Goal: Task Accomplishment & Management: Manage account settings

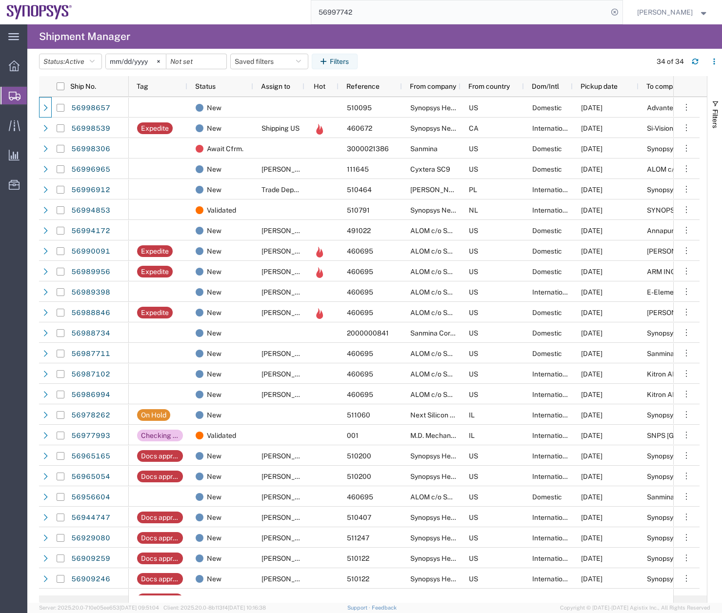
click at [376, 14] on input "56997742" at bounding box center [459, 11] width 297 height 23
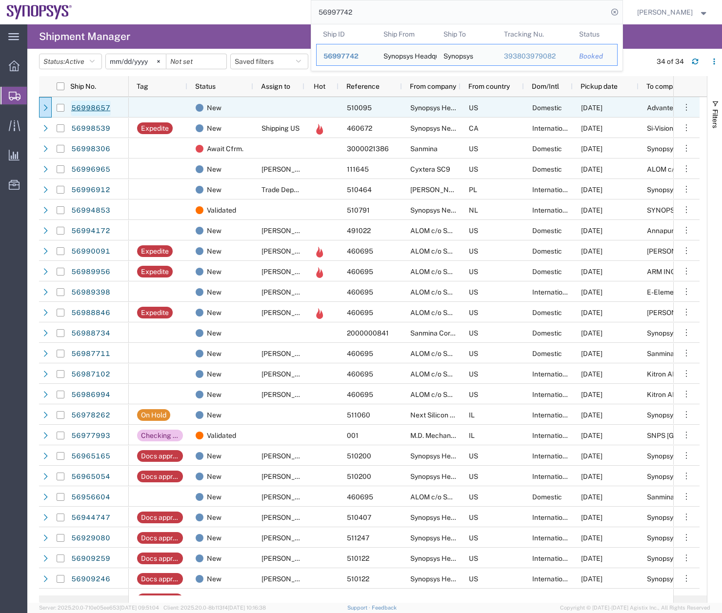
click at [94, 106] on link "56998657" at bounding box center [91, 109] width 40 height 16
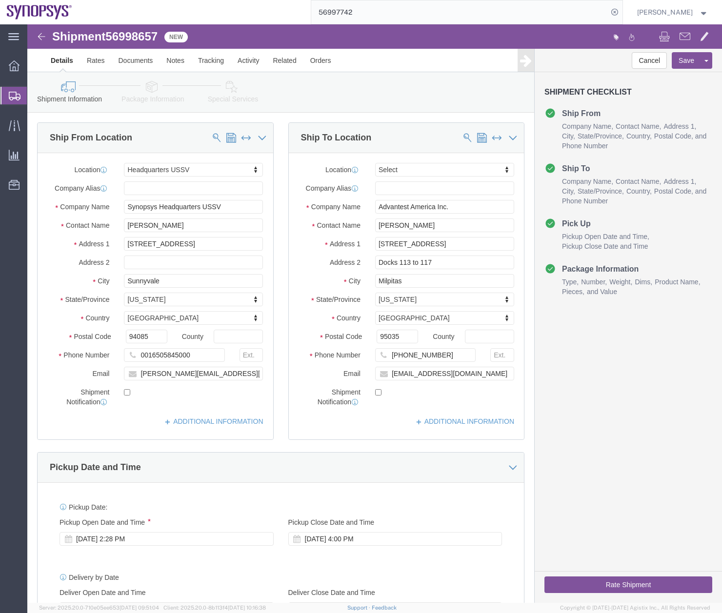
select select "63204"
select select
click link "Notes"
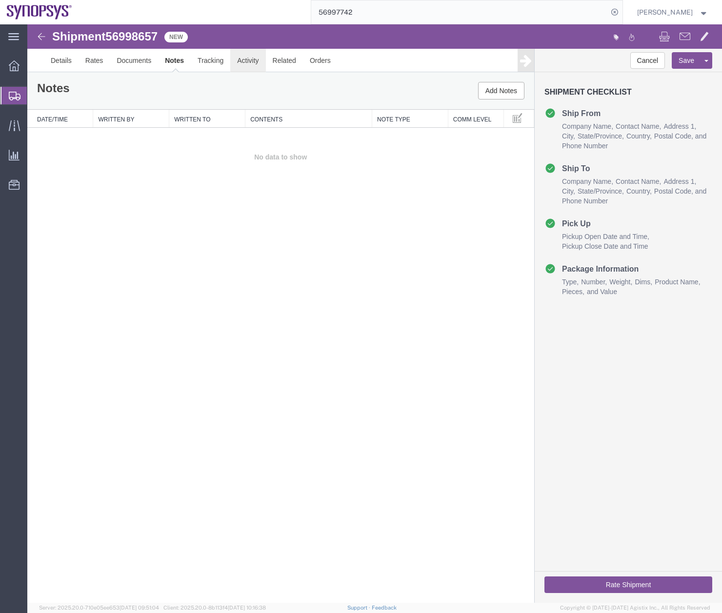
click at [253, 63] on link "Activity" at bounding box center [247, 60] width 35 height 23
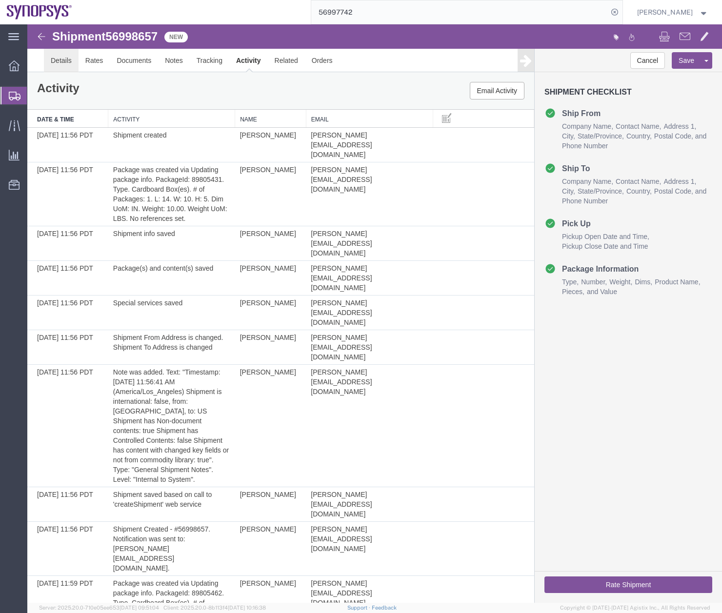
click at [61, 58] on link "Details" at bounding box center [61, 60] width 35 height 23
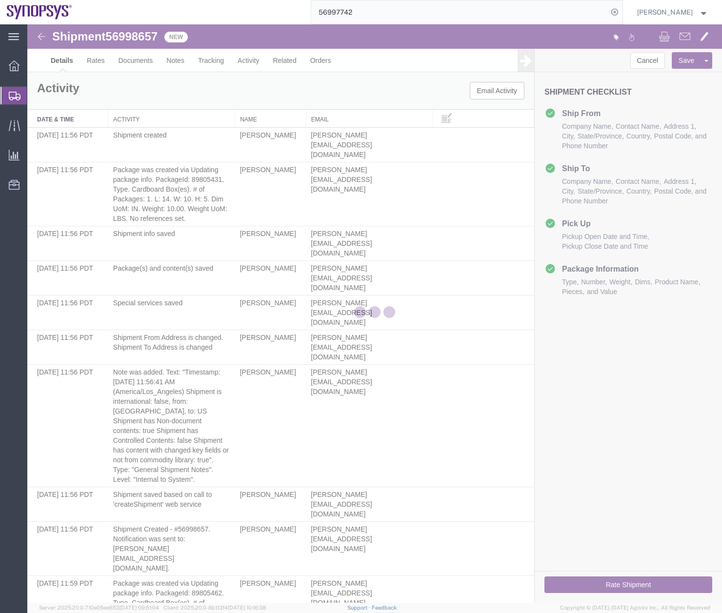
select select "63204"
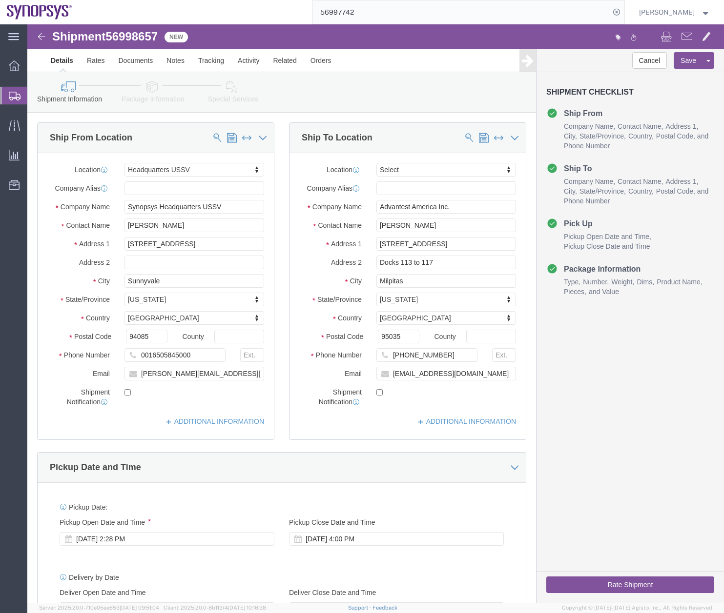
click link "Package Information"
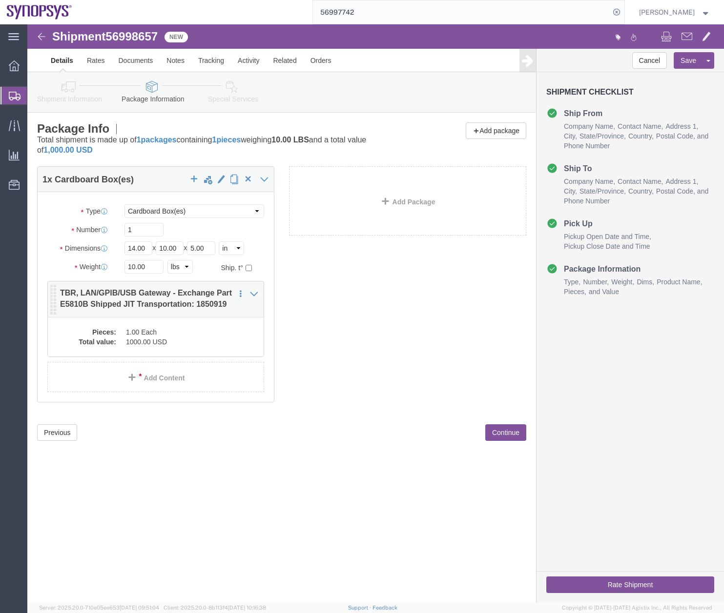
click dd "1.00 Each"
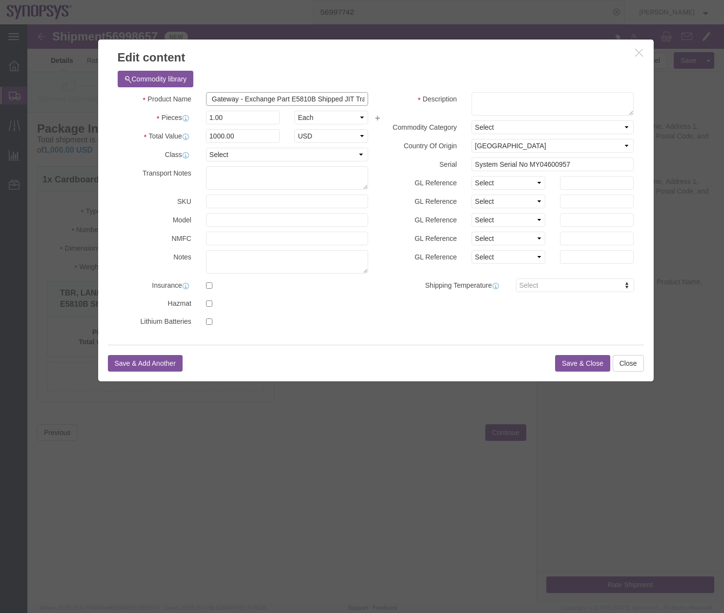
scroll to position [0, 129]
drag, startPoint x: 182, startPoint y: 77, endPoint x: 350, endPoint y: 82, distance: 168.9
click div "Product Name TBR, LAN/GPIB/USB Gateway - Exchange Part E5810B Shipped JIT Trans…"
click textarea
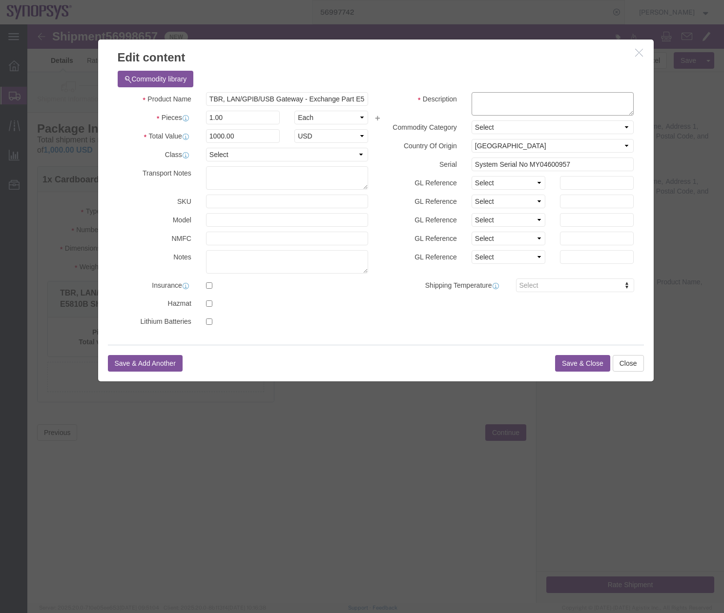
paste textarea "TBR, LAN/GPIB/USB Gateway - Exchange Part E5810B Shipped JIT Transportation: 18…"
type textarea "TBR, LAN/GPIB/USB Gateway - Exchange Part E5810B Shipped JIT Transportation: 18…"
click button "Save & Close"
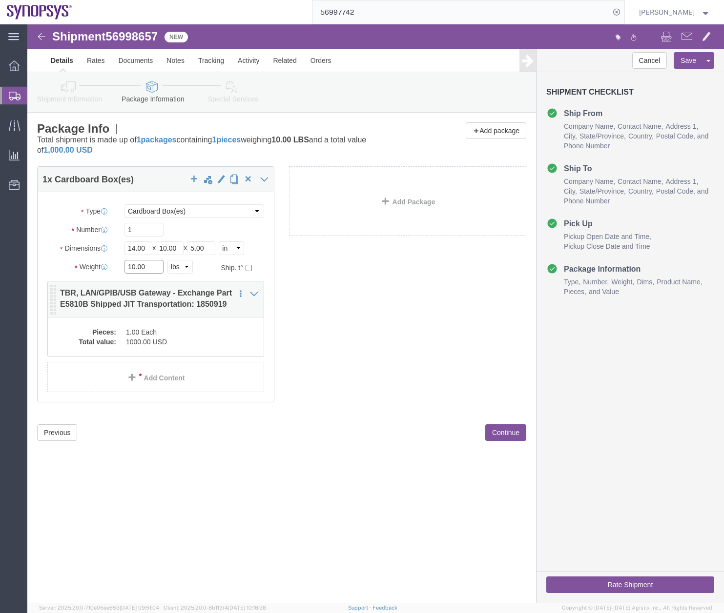
drag, startPoint x: 114, startPoint y: 245, endPoint x: 42, endPoint y: 264, distance: 73.7
click div "Package Type Select Bale(s) Basket(s) Bolt(s) Bottle(s) Buckets Bulk Bundle(s) …"
type input "4"
click div "1 x Cardboard Box(es) Package Type Select Bale(s) Basket(s) Bolt(s) Bottle(s) B…"
click button "Rate Shipment"
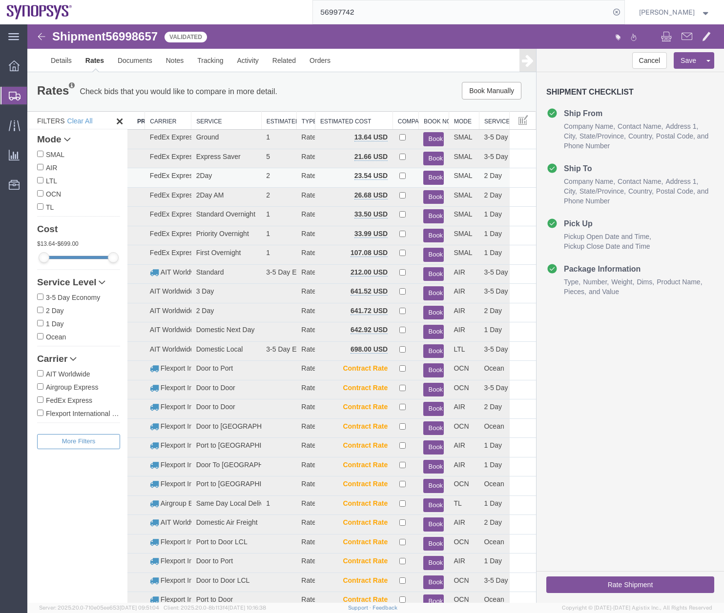
click at [425, 175] on button "Book" at bounding box center [433, 178] width 20 height 14
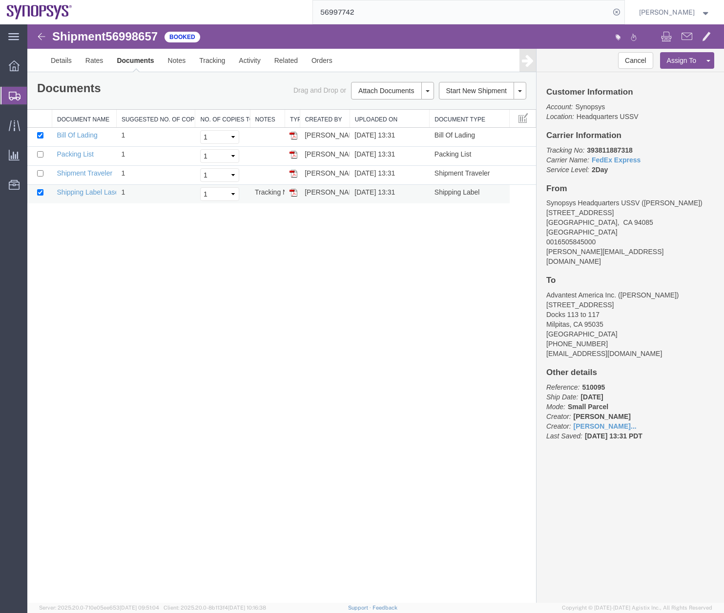
click at [294, 190] on img at bounding box center [293, 193] width 8 height 8
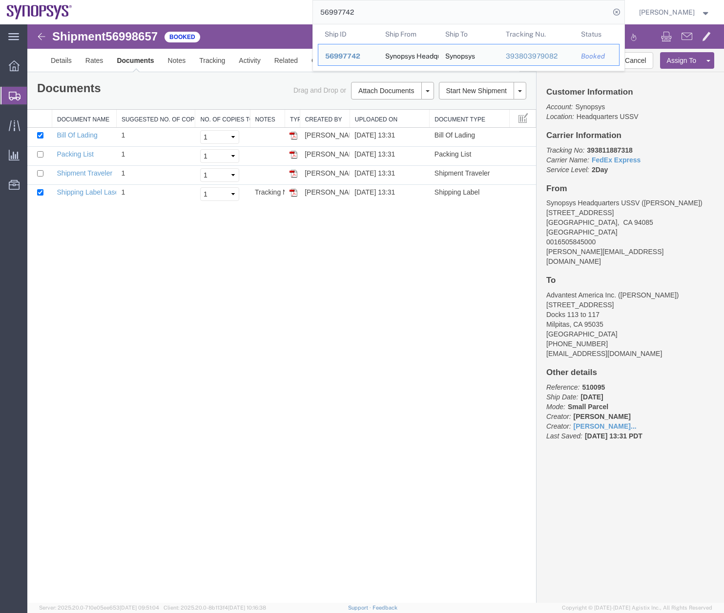
drag, startPoint x: 384, startPoint y: 10, endPoint x: 279, endPoint y: 22, distance: 105.1
click at [296, 18] on div "56997742 Ship ID Ship From Ship To Tracking Nu. Status Ship ID 56997742 Ship Fr…" at bounding box center [352, 12] width 546 height 24
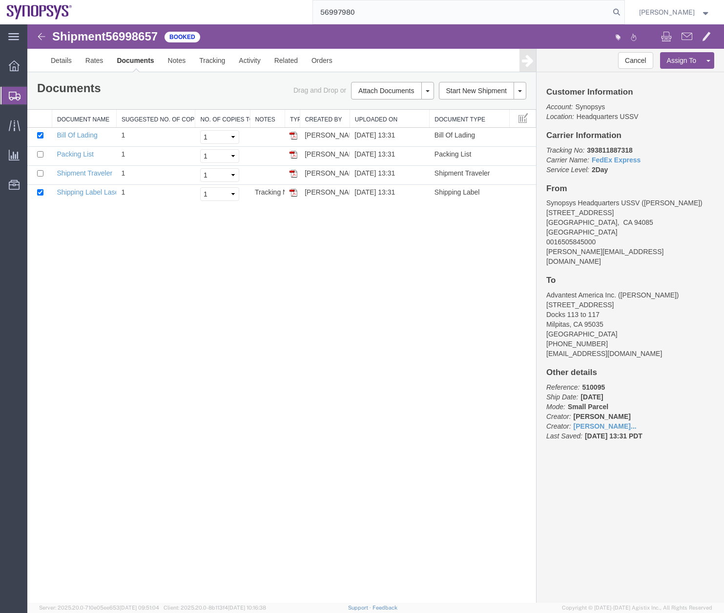
type input "56997980"
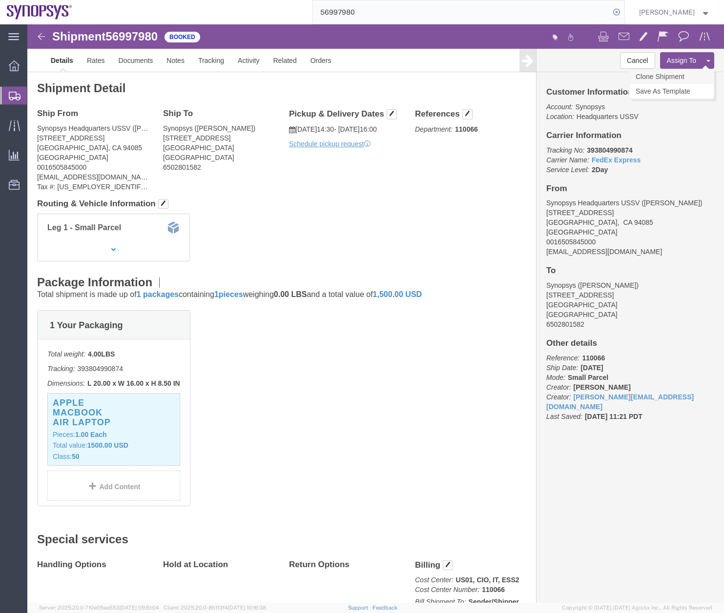
click link "Clone Shipment"
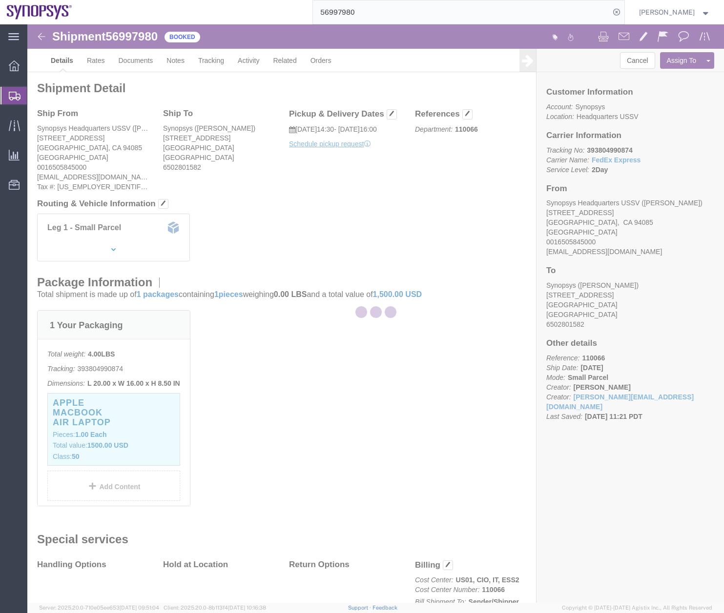
select select "63204"
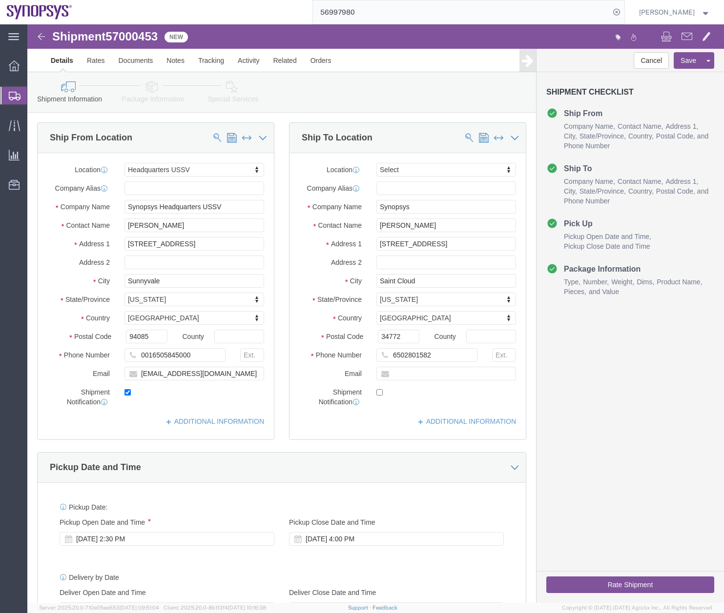
click span
select select
type input "Synopsys"
type input "[PERSON_NAME]"
type input "[STREET_ADDRESS]"
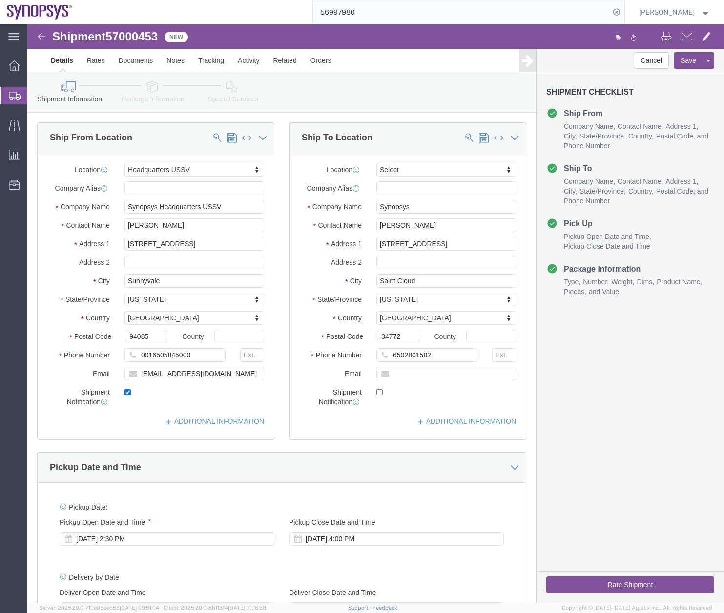
type input "Saint Cloud"
select select "FL"
type input "34772"
type input "6502801582"
select select "63204"
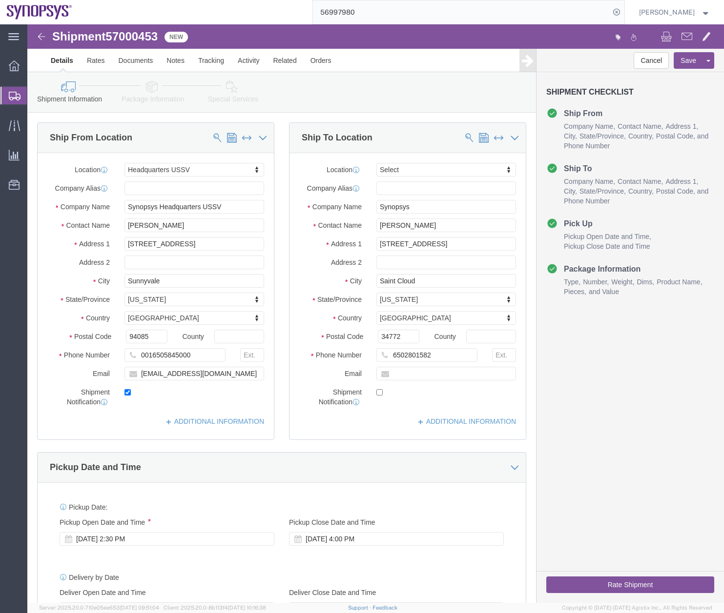
type input "Synopsys Headquarters USSV"
type input "[PERSON_NAME]"
type input "[STREET_ADDRESS]"
type input "Sunnyvale"
select select "CA"
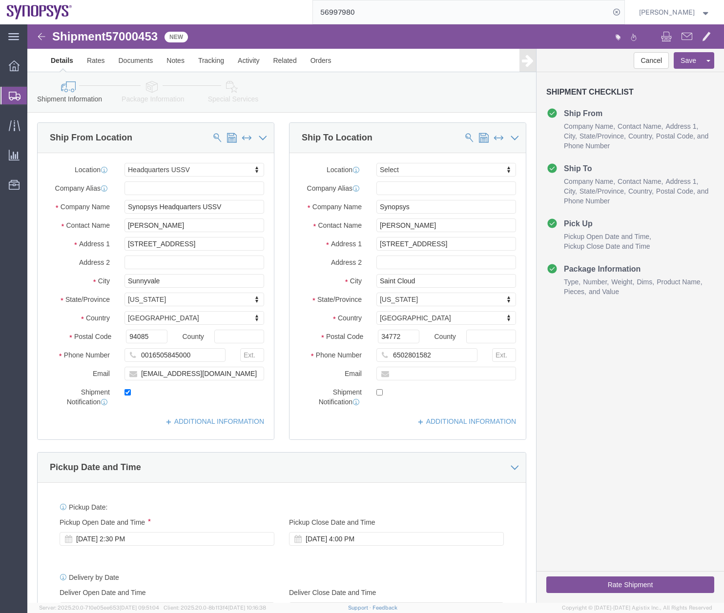
type input "94085"
type input "0016505845000"
type input "[EMAIL_ADDRESS][DOMAIN_NAME]"
checkbox input "false"
click button "Rate Shipment"
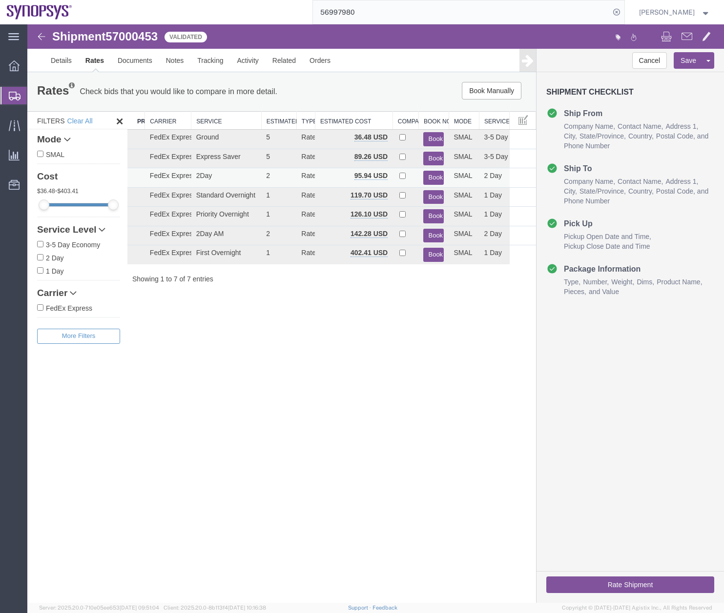
click at [432, 174] on button "Book" at bounding box center [433, 178] width 20 height 14
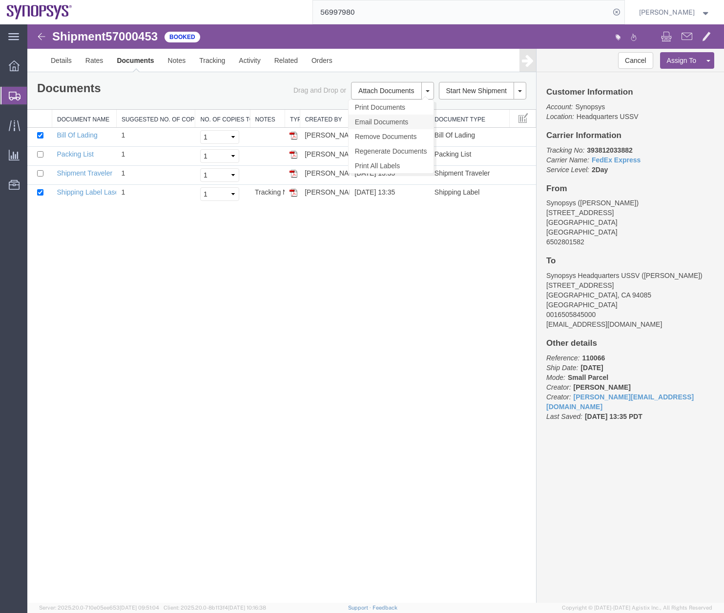
click at [383, 122] on link "Email Documents" at bounding box center [390, 122] width 85 height 15
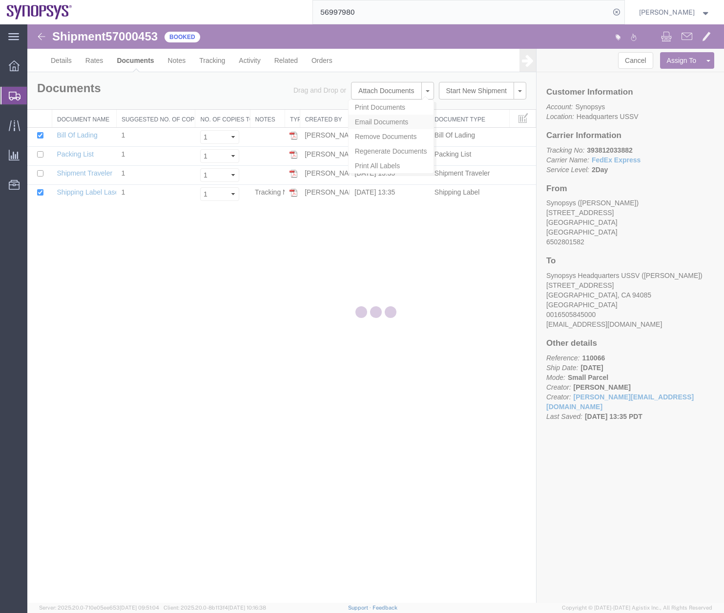
checkbox input "true"
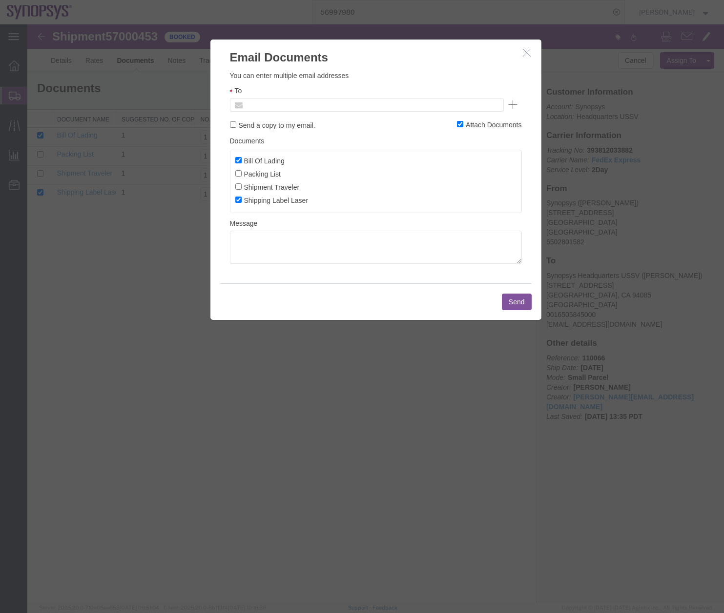
click at [298, 108] on input "text" at bounding box center [300, 105] width 114 height 13
type input "B"
type input "r"
type input "[EMAIL_ADDRESS][DOMAIN_NAME]"
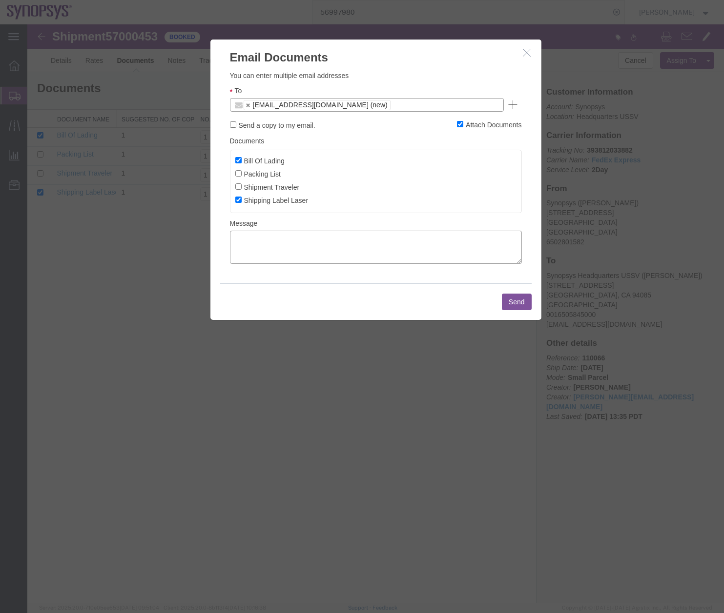
click at [302, 244] on textarea at bounding box center [376, 247] width 292 height 33
type textarea "Attached is your return label"
click at [513, 294] on button "Send" at bounding box center [517, 302] width 30 height 17
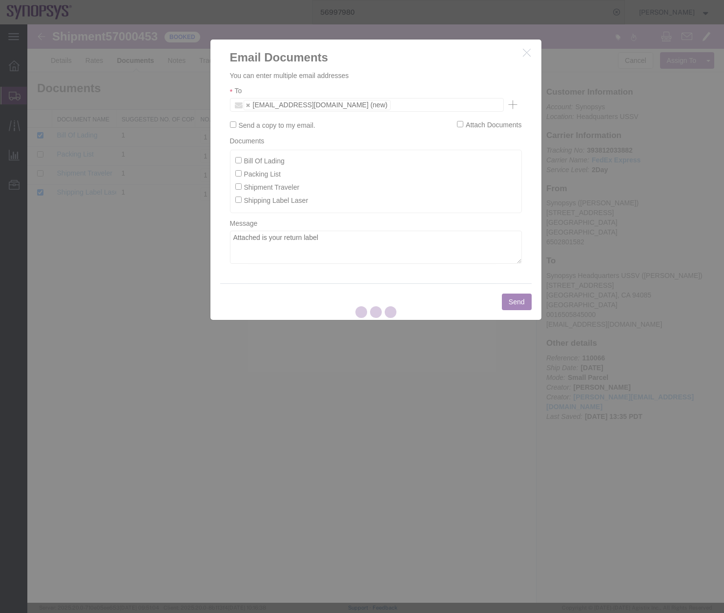
checkbox input "false"
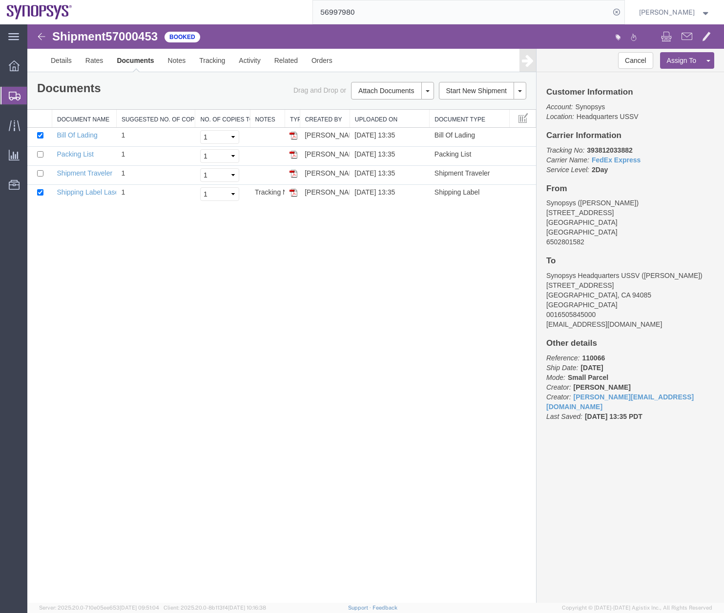
click at [17, 93] on icon at bounding box center [15, 96] width 12 height 9
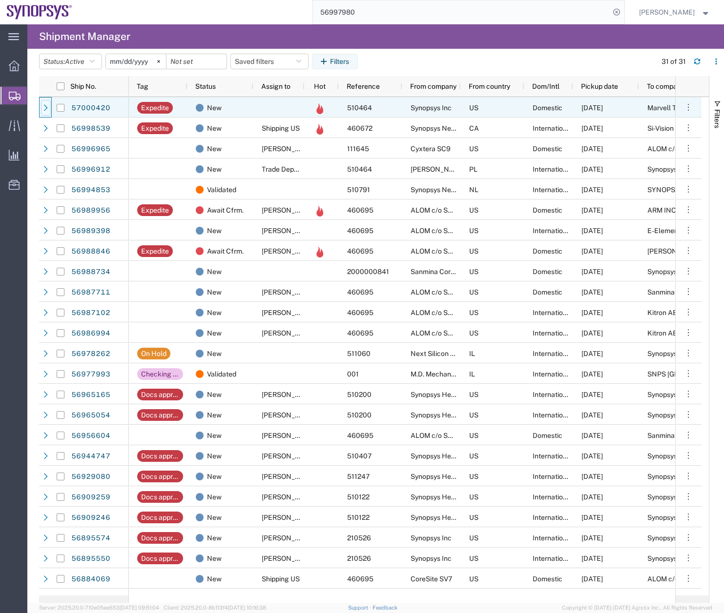
click at [46, 109] on icon at bounding box center [46, 107] width 4 height 6
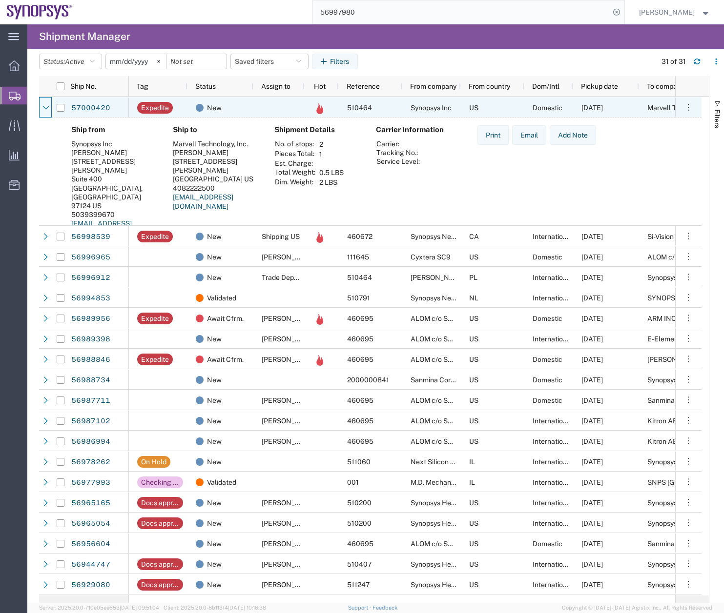
click at [46, 109] on icon at bounding box center [45, 108] width 6 height 4
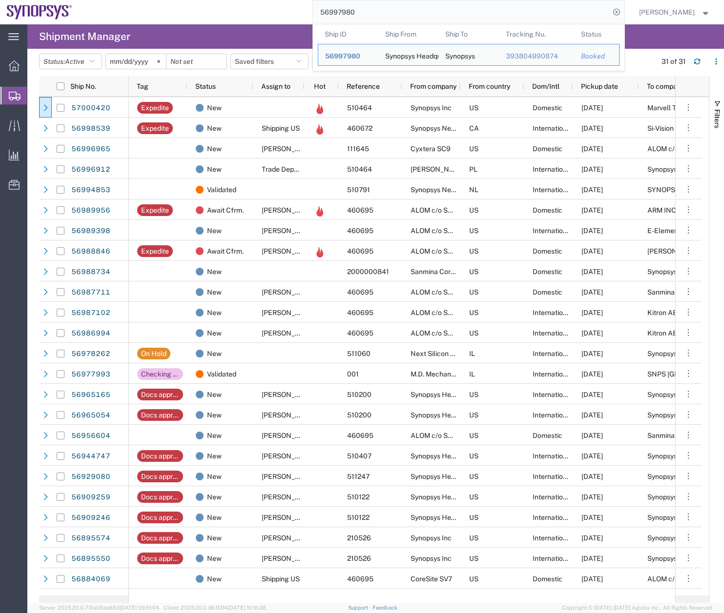
drag, startPoint x: 337, startPoint y: 13, endPoint x: 322, endPoint y: 29, distance: 21.4
click at [280, 25] on div "main_menu Created with Sketch. Collapse Menu Overview Shipments Shipment Manage…" at bounding box center [362, 318] width 724 height 589
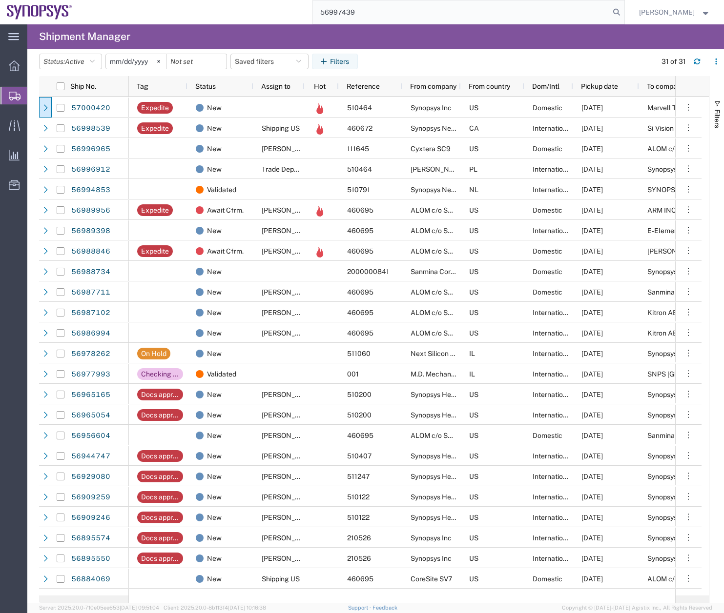
type input "56997439"
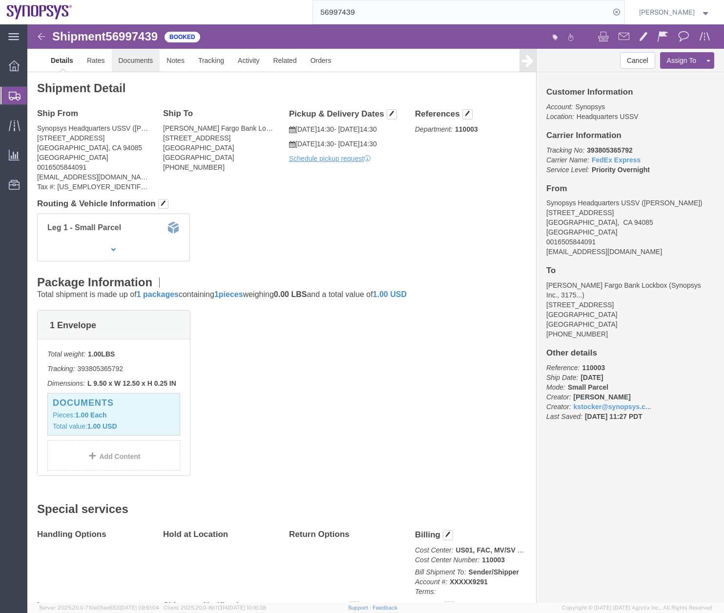
click link "Documents"
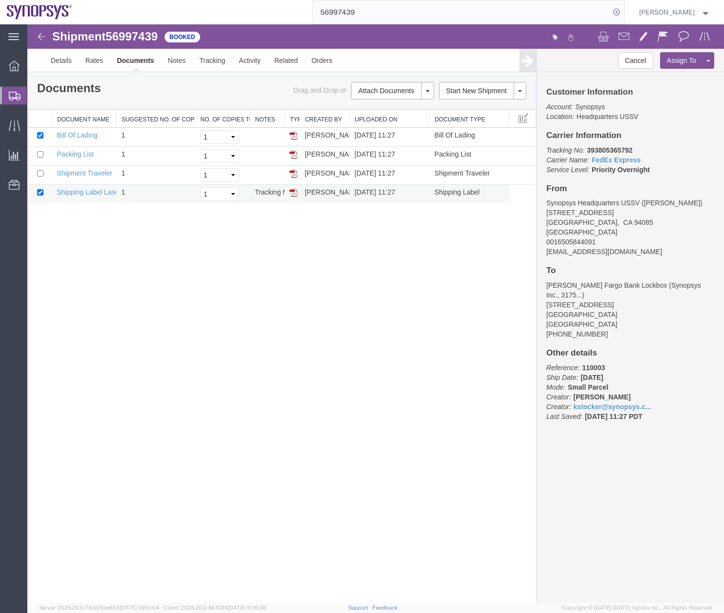
click at [295, 195] on img at bounding box center [293, 193] width 8 height 8
click at [18, 98] on icon at bounding box center [15, 96] width 12 height 9
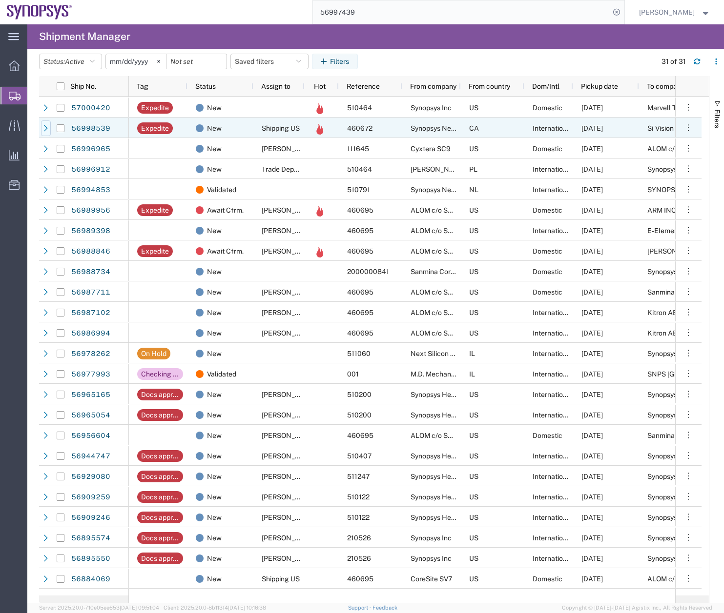
click at [44, 128] on icon at bounding box center [45, 128] width 7 height 7
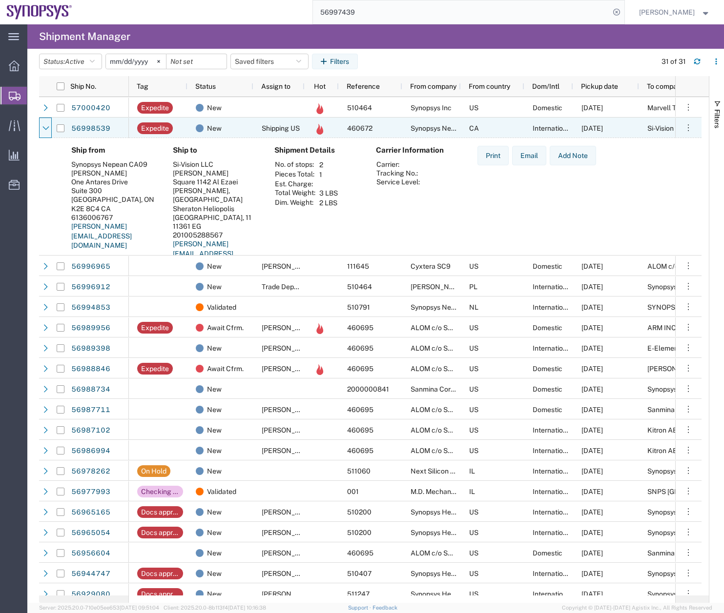
click at [44, 128] on icon at bounding box center [45, 128] width 7 height 7
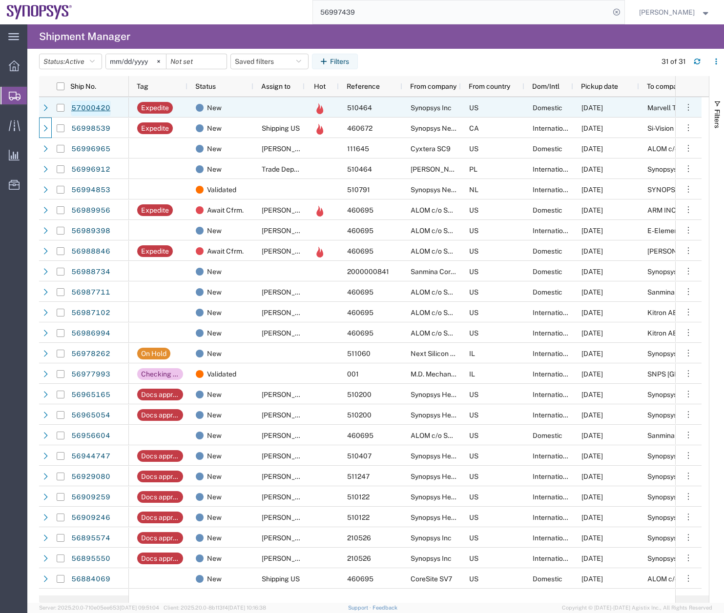
click at [90, 105] on link "57000420" at bounding box center [91, 109] width 40 height 16
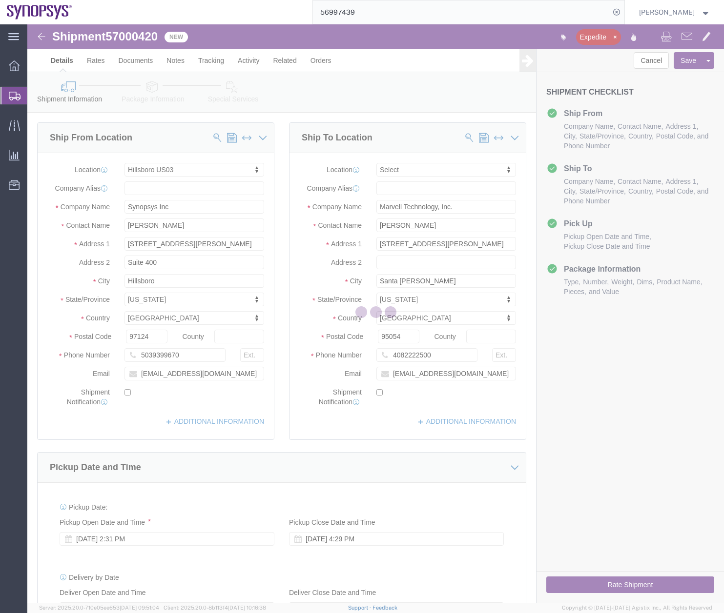
select select "63190"
select select
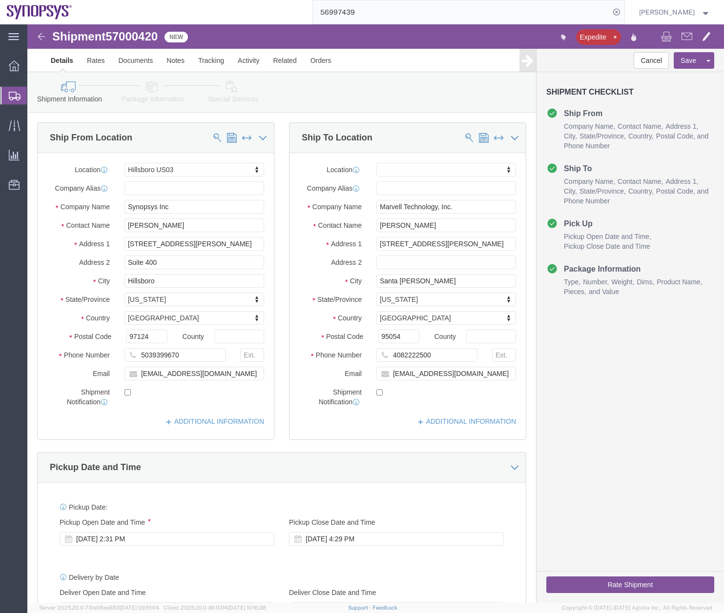
click icon
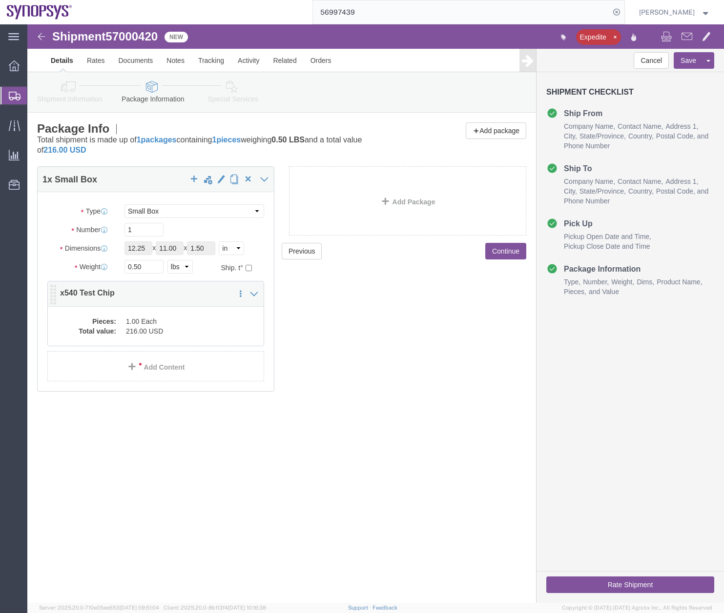
click dd "216.00 USD"
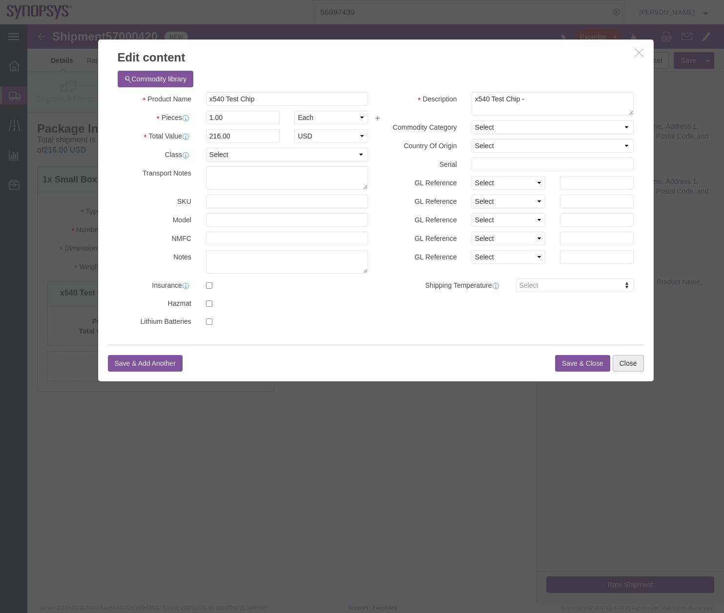
click button "Close"
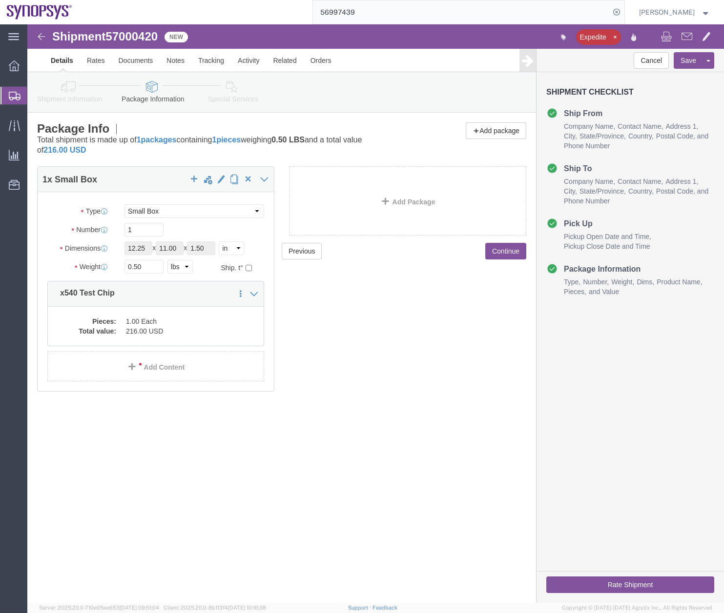
click link "Special Services"
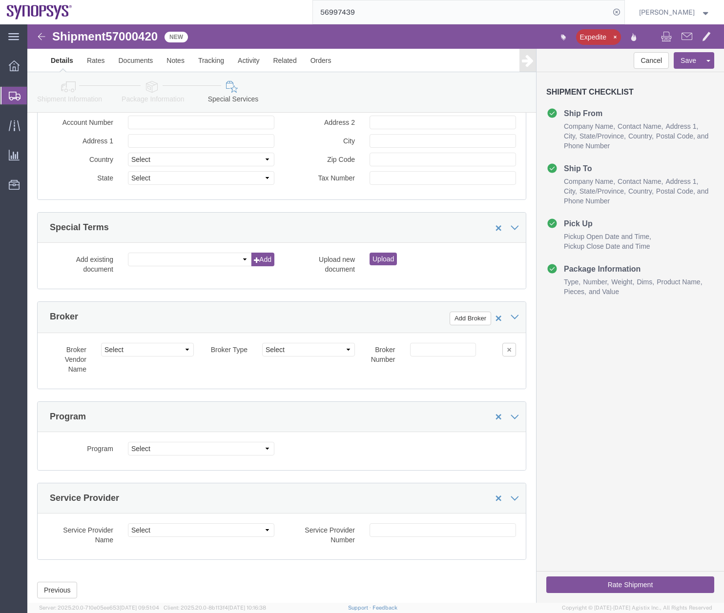
scroll to position [1096, 0]
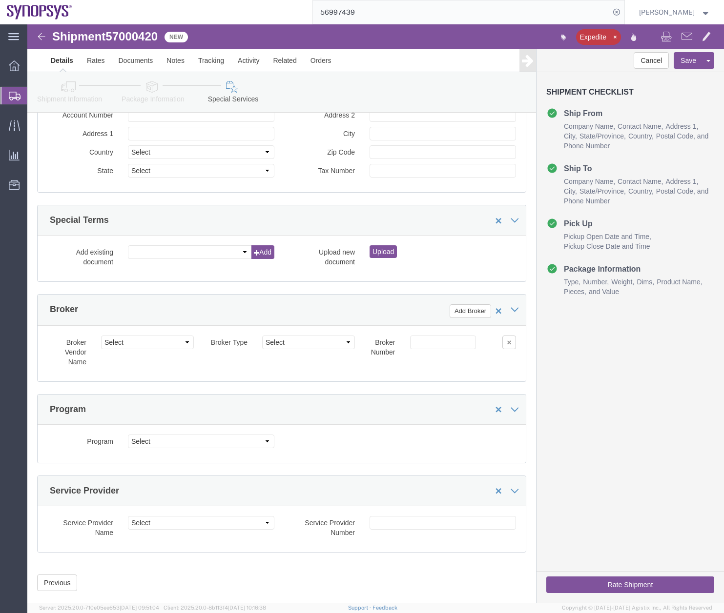
click button "Rate Shipment"
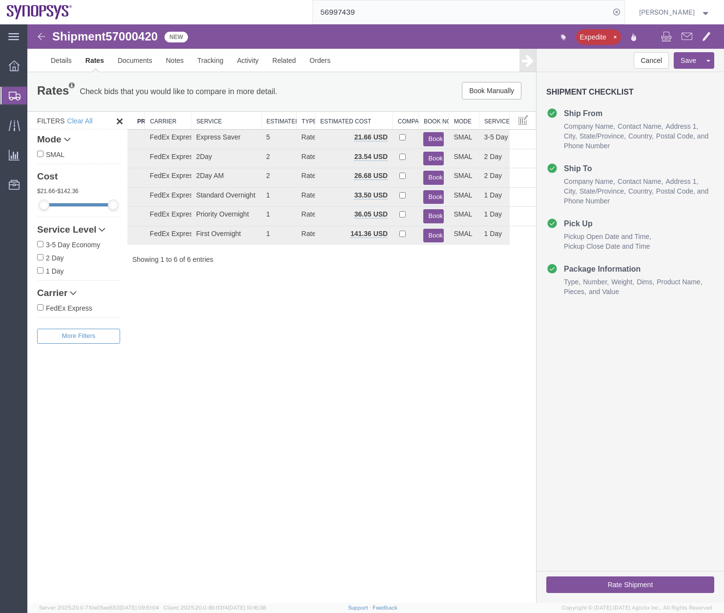
scroll to position [0, 0]
click at [433, 214] on button "Book" at bounding box center [433, 216] width 20 height 14
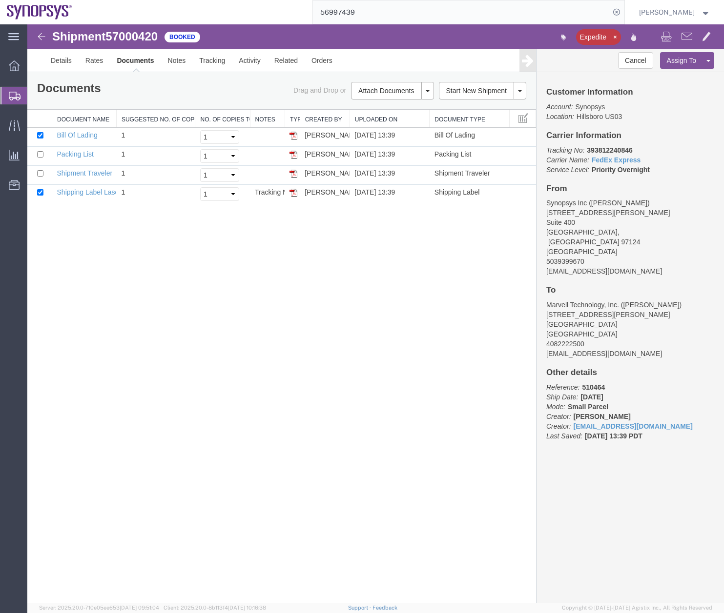
click at [13, 95] on icon at bounding box center [15, 96] width 12 height 9
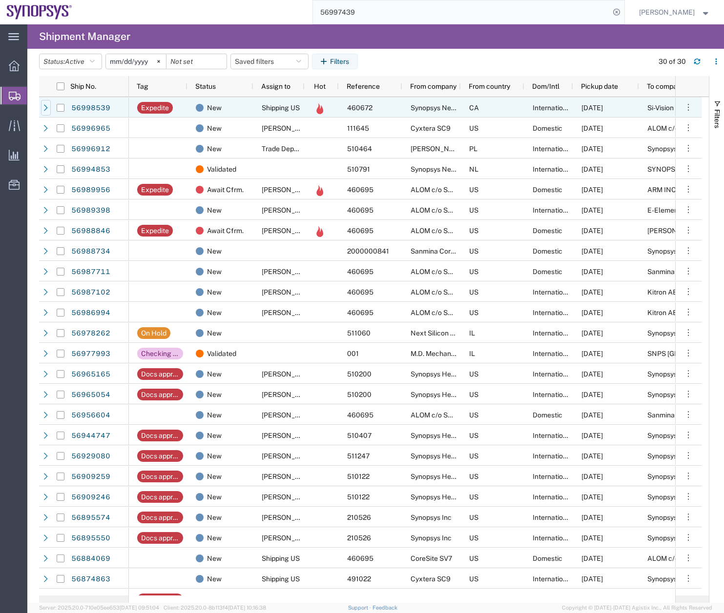
click at [45, 106] on icon at bounding box center [46, 107] width 4 height 6
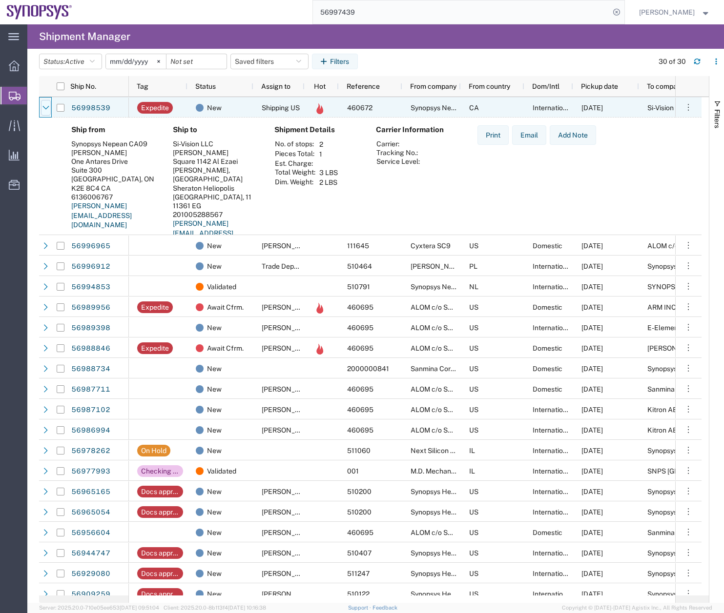
click at [45, 106] on icon at bounding box center [45, 107] width 7 height 7
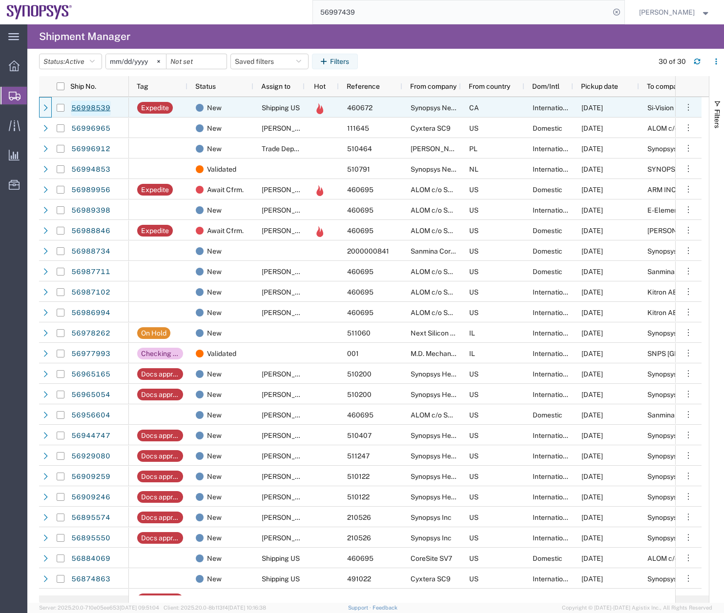
click at [90, 107] on link "56998539" at bounding box center [91, 109] width 40 height 16
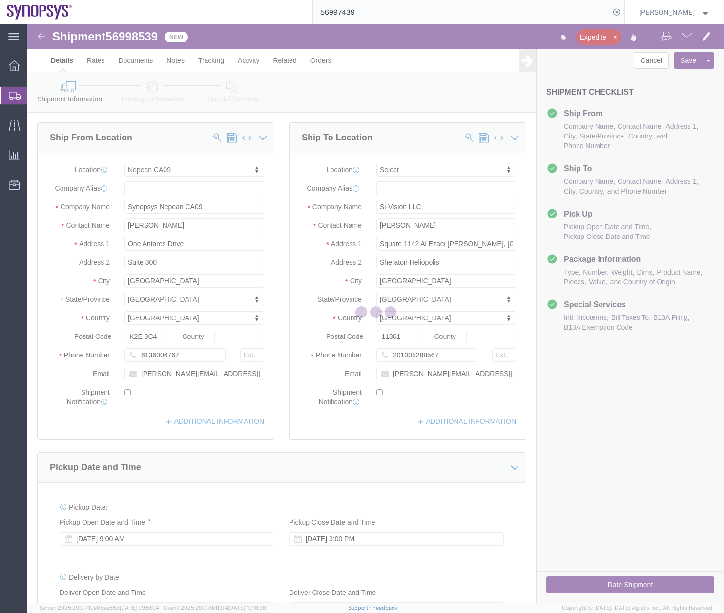
select select "63079"
select select
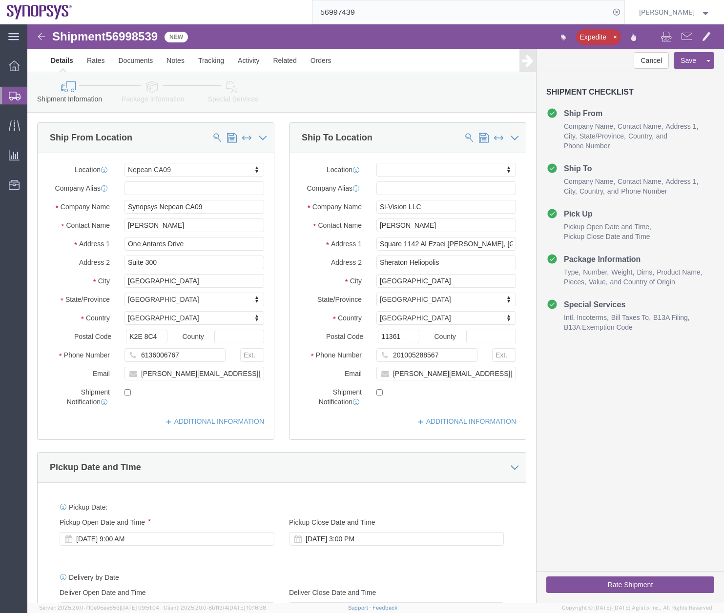
click link "Package Information"
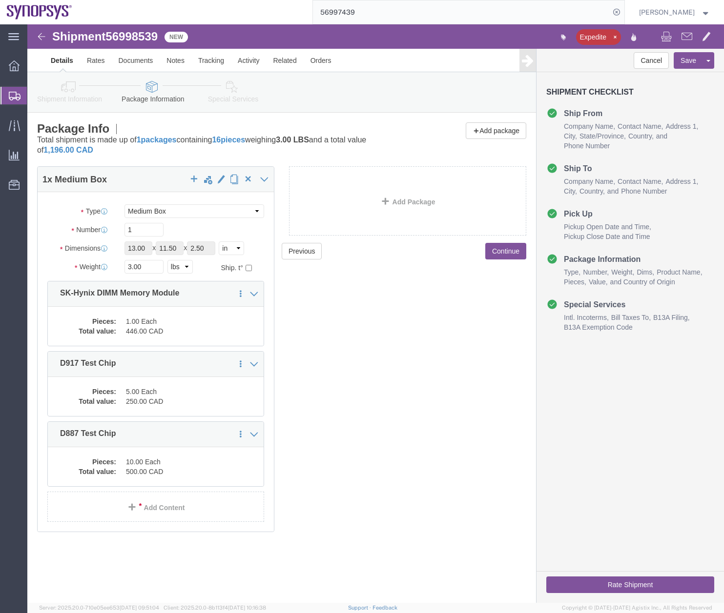
click icon
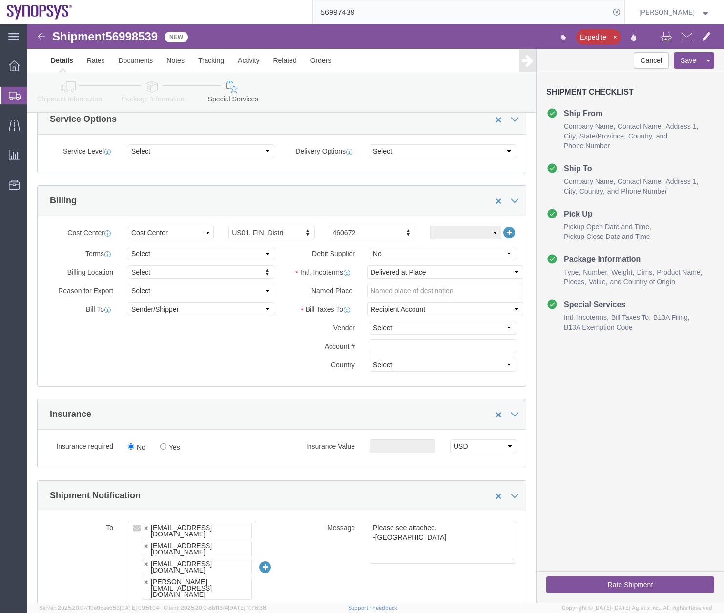
scroll to position [152, 0]
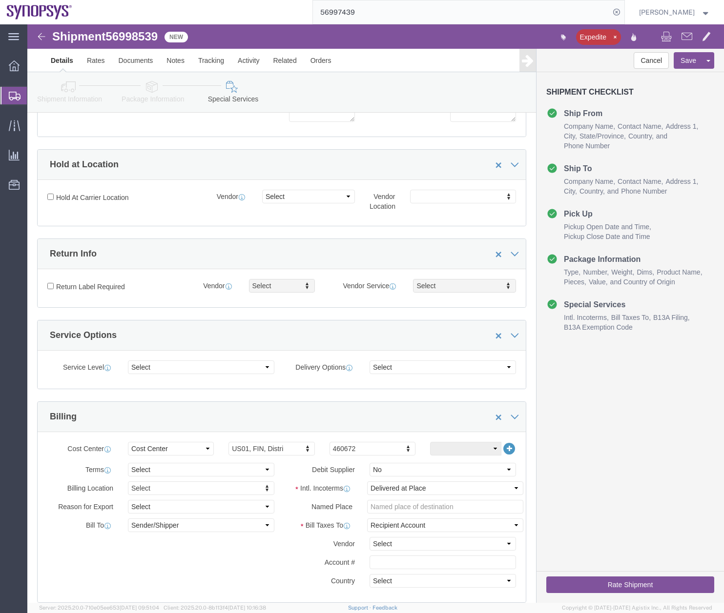
click link "Package Information"
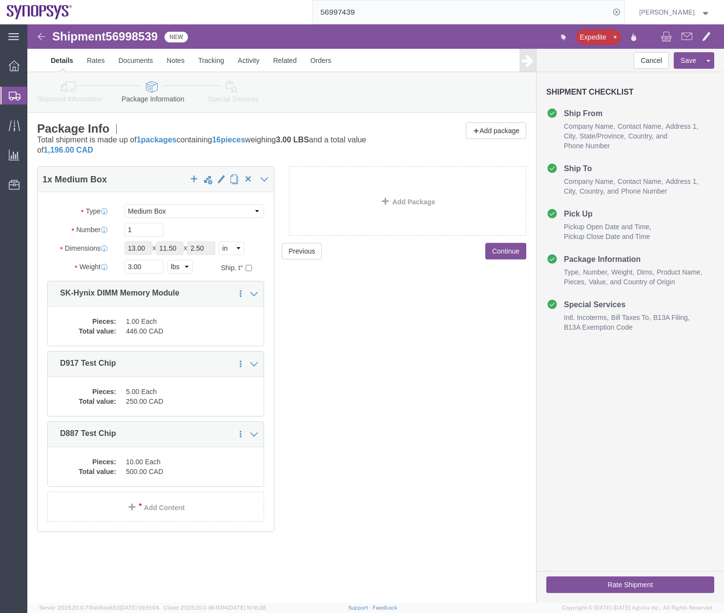
click icon
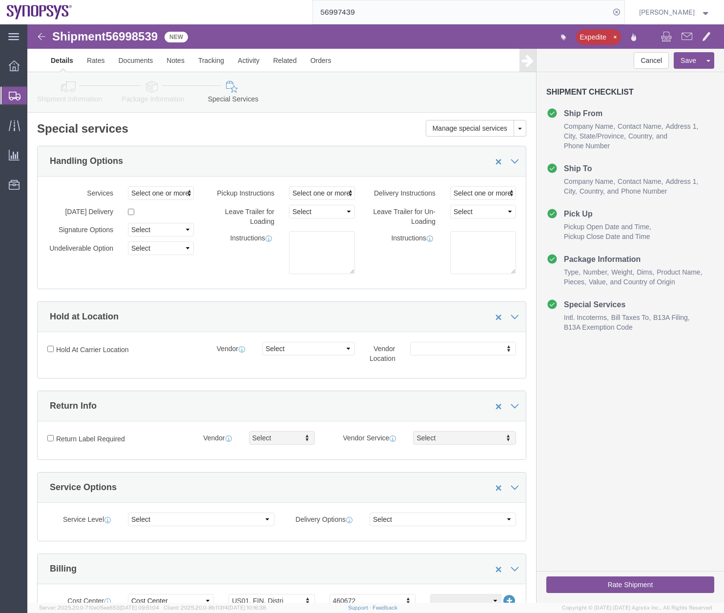
click link "Shipment Information"
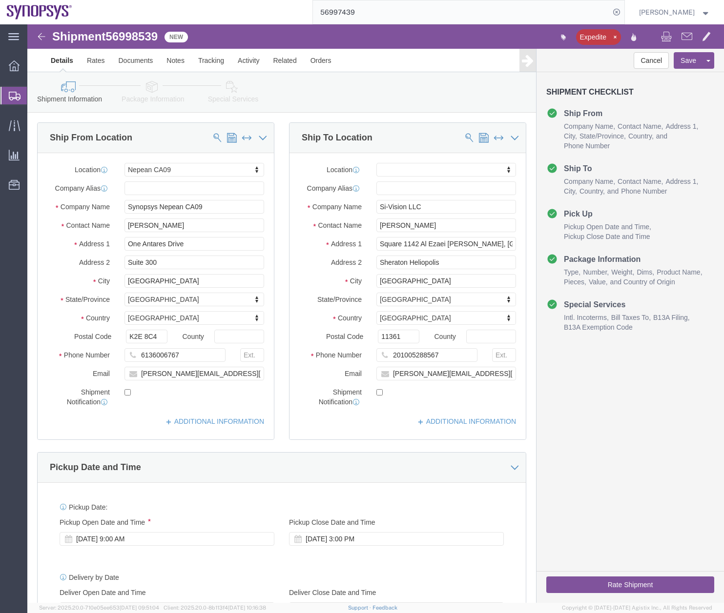
click link "Package Information"
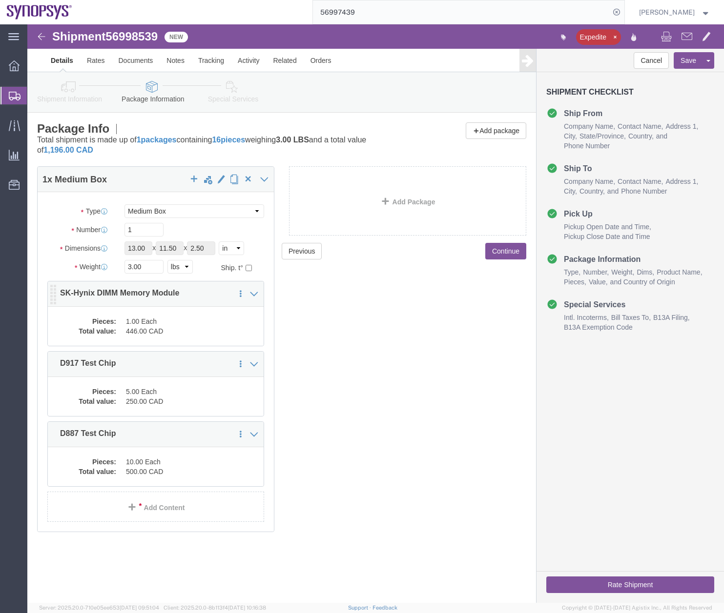
click dd "446.00 CAD"
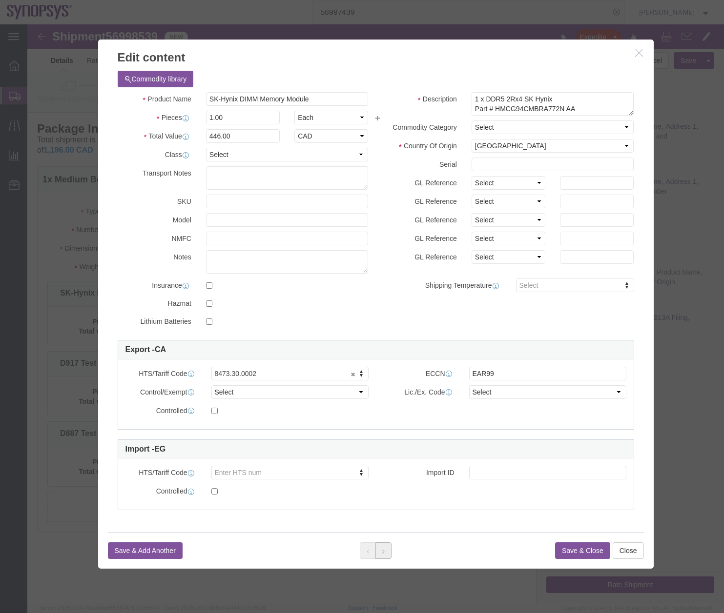
click button
click select "Select ATF BIS DEA EPA FDA FTR ITAR OFAC Other (OPA)"
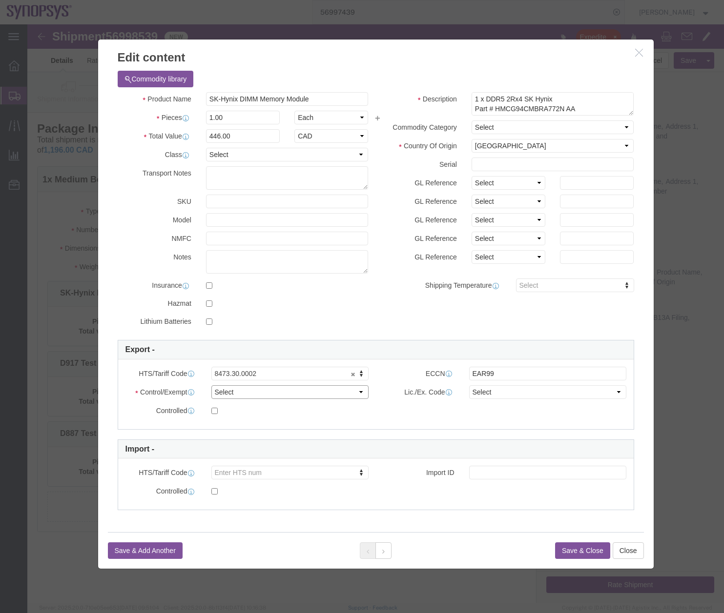
select select "BIS"
click select "Select ATF BIS DEA EPA FDA FTR ITAR OFAC Other (OPA)"
click select "Select AGR-Agricultural APP-Computers APR-Additional Permissive Exports AVS-Air…"
select select "NLR"
click select "Select AGR-Agricultural APP-Computers APR-Additional Permissive Exports AVS-Air…"
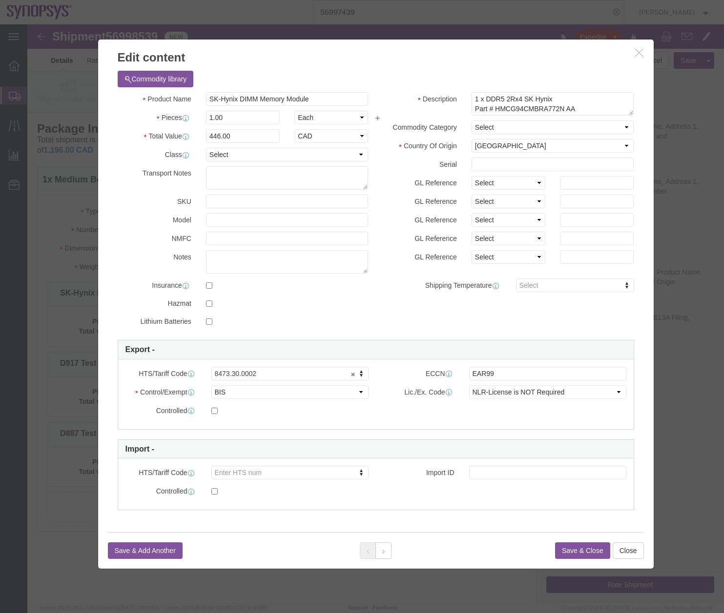
click button "Save & Close"
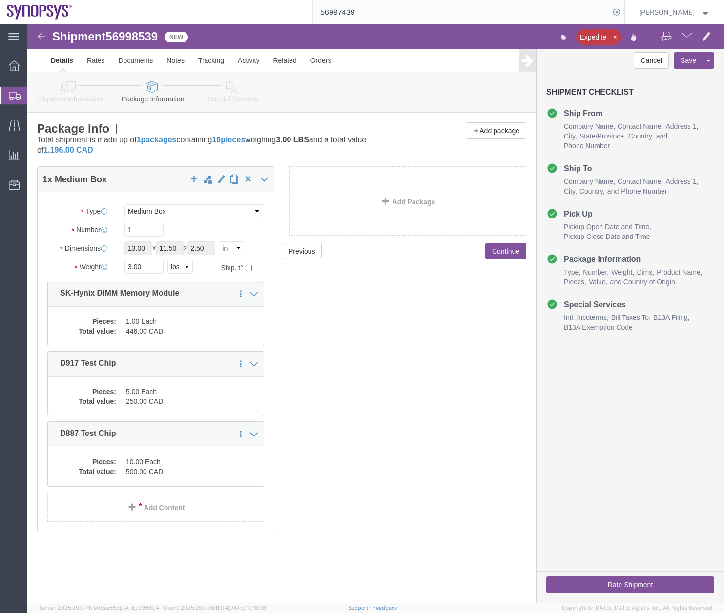
click button "Rate Shipment"
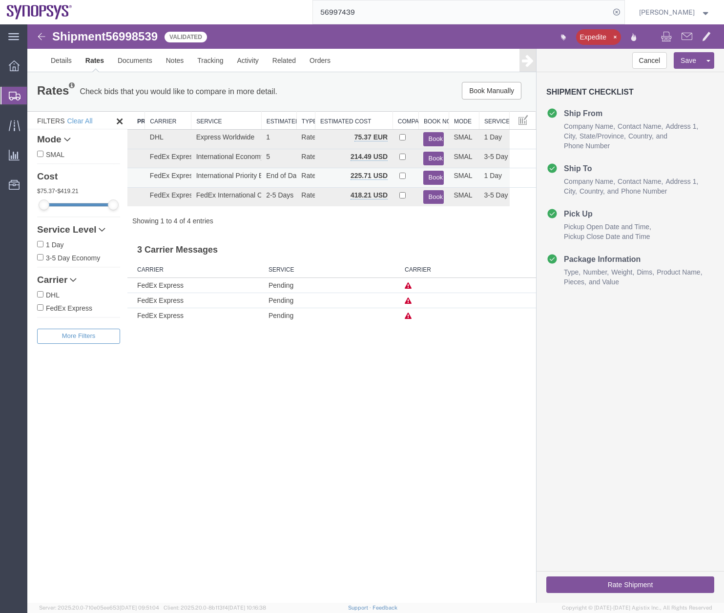
click at [429, 179] on button "Book" at bounding box center [433, 178] width 20 height 14
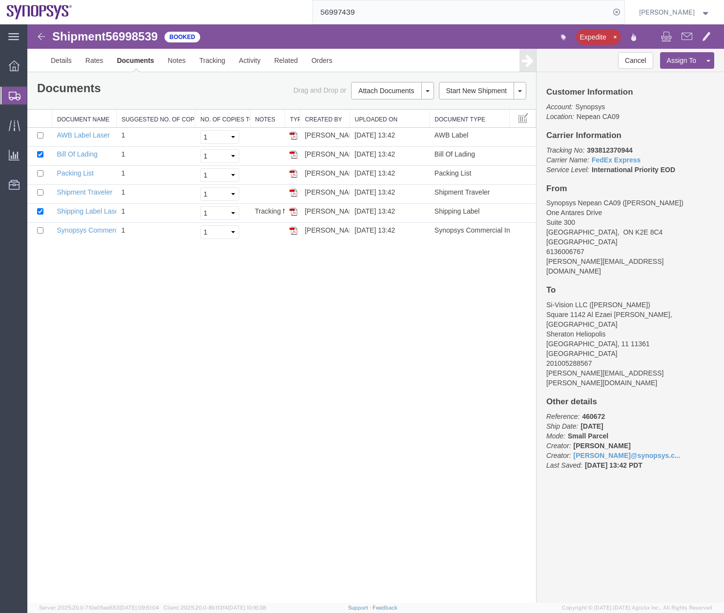
click at [12, 91] on svg-icon at bounding box center [15, 96] width 12 height 10
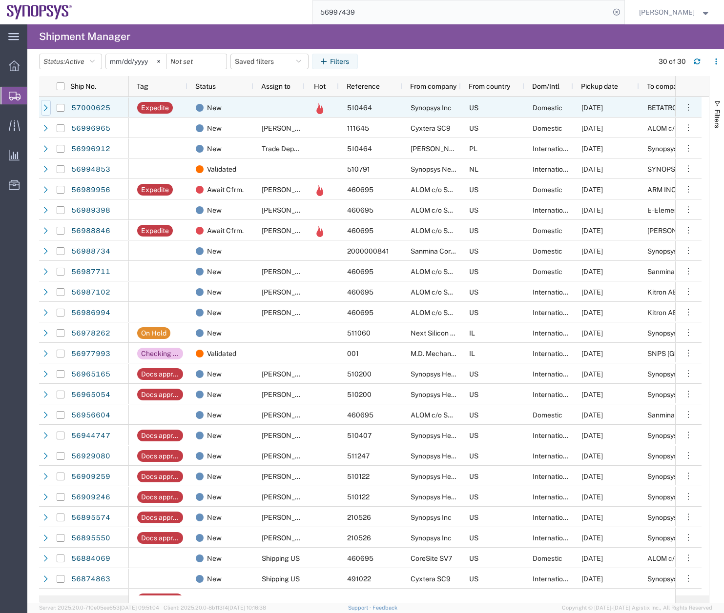
click at [46, 107] on icon at bounding box center [45, 107] width 7 height 7
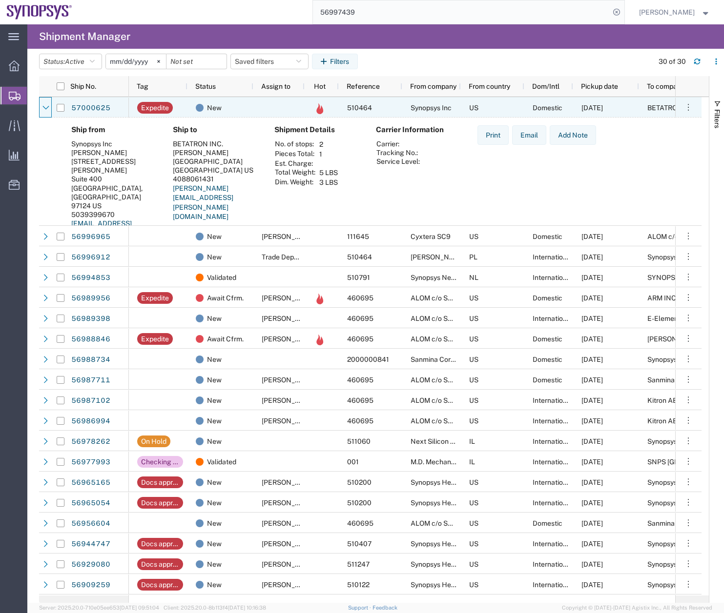
click at [46, 107] on icon at bounding box center [45, 107] width 7 height 7
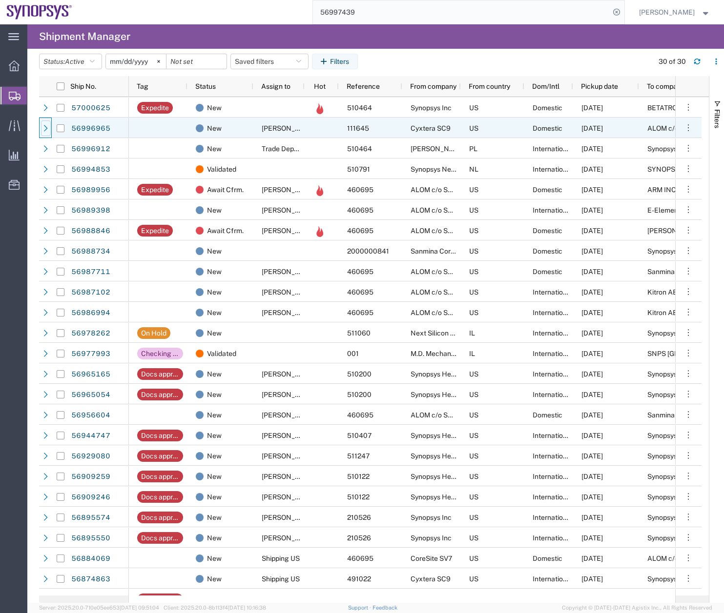
click at [47, 129] on icon at bounding box center [45, 128] width 7 height 7
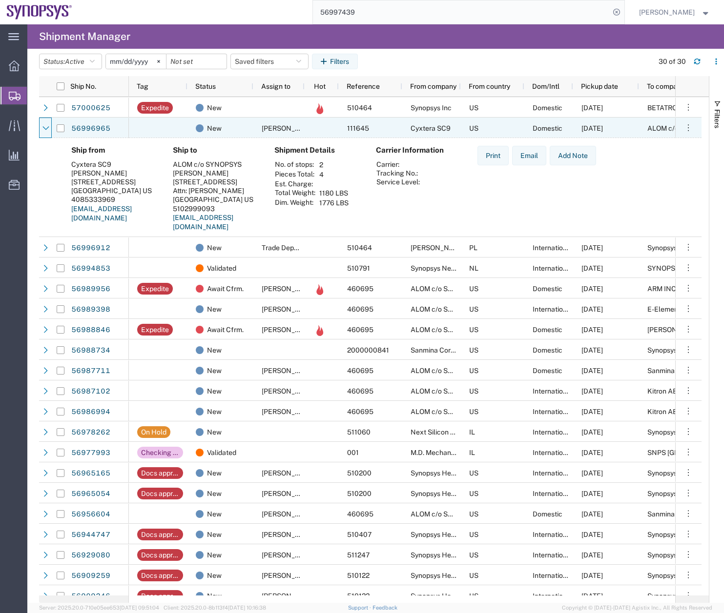
click at [47, 129] on icon at bounding box center [45, 128] width 7 height 7
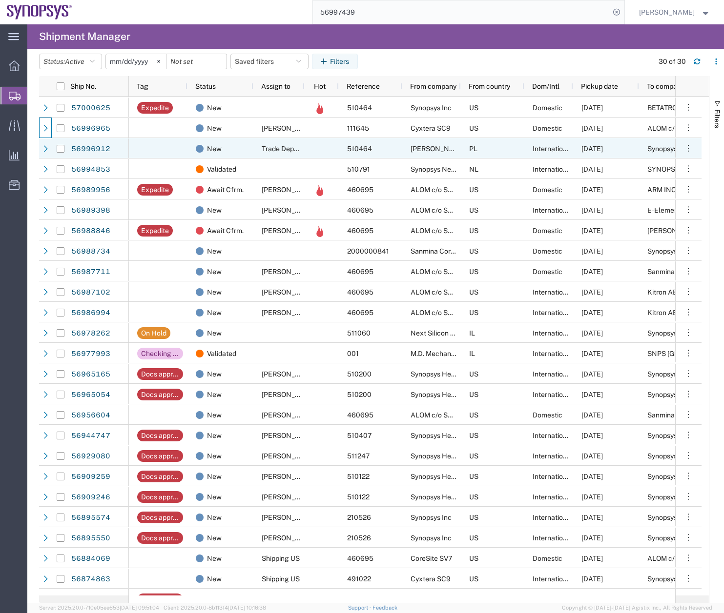
click at [51, 148] on div at bounding box center [61, 148] width 20 height 20
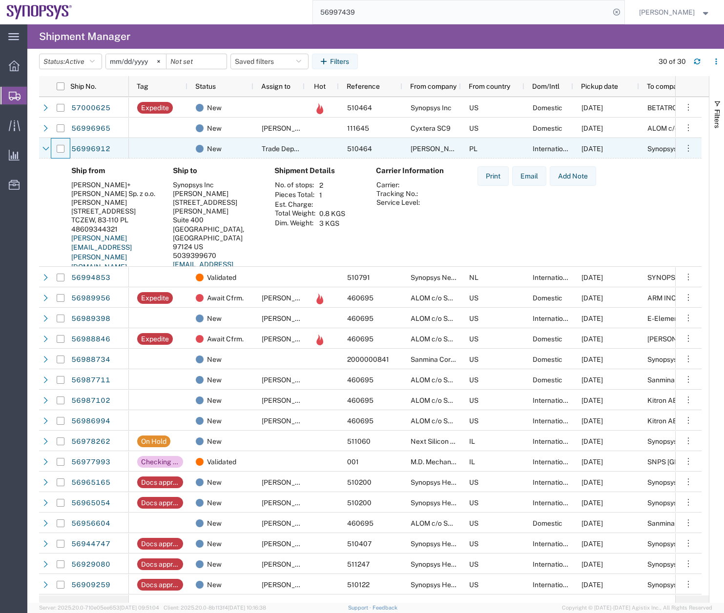
click at [51, 148] on div at bounding box center [61, 148] width 20 height 20
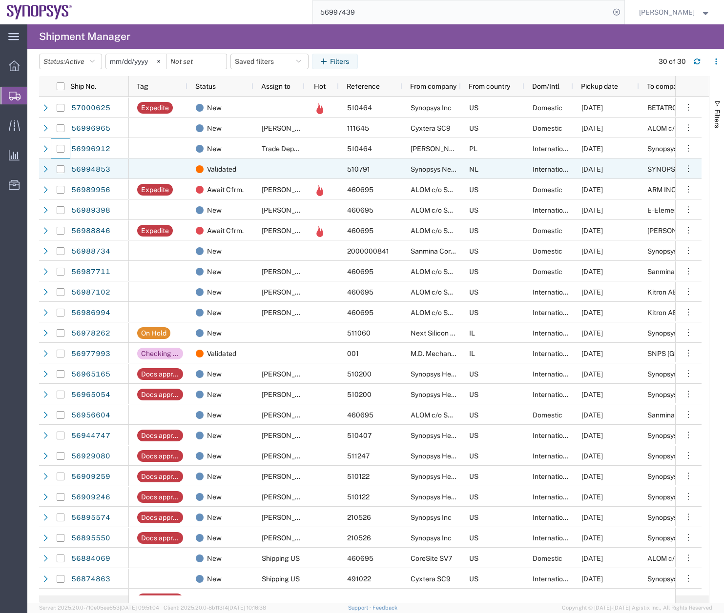
click at [53, 161] on div at bounding box center [60, 169] width 19 height 20
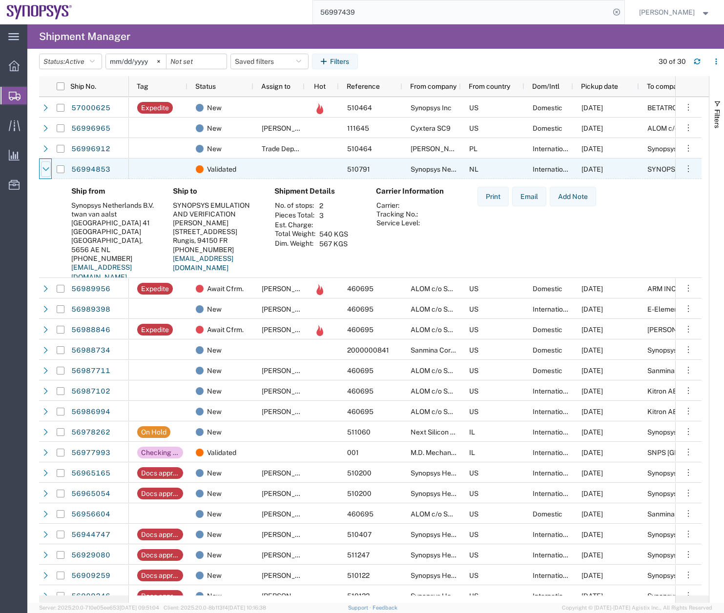
click at [43, 167] on icon at bounding box center [45, 169] width 7 height 7
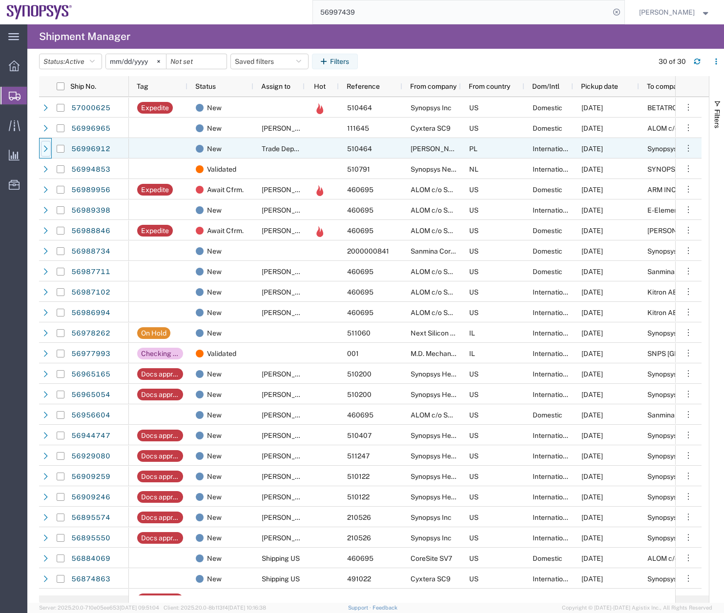
click at [41, 146] on div at bounding box center [46, 149] width 10 height 16
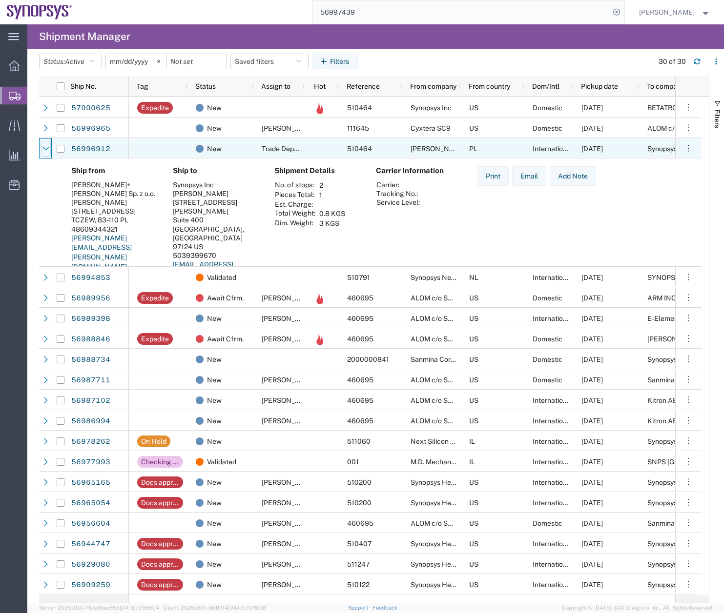
click at [41, 152] on div at bounding box center [46, 149] width 10 height 16
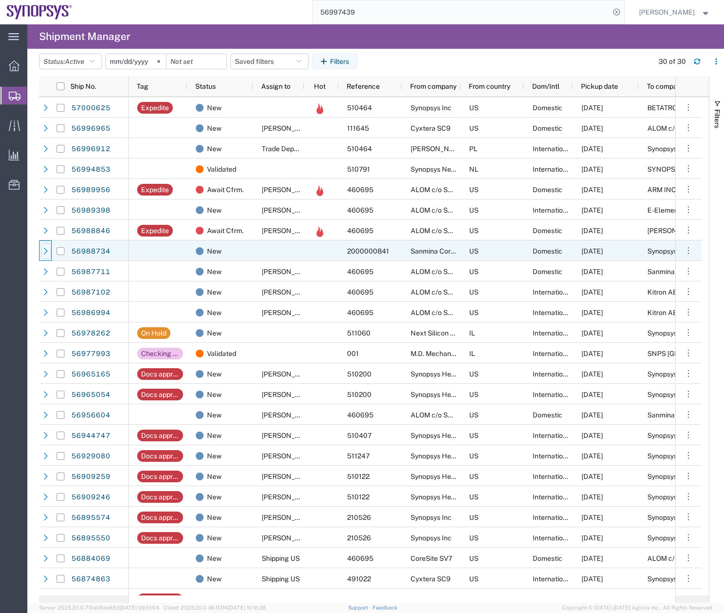
click at [48, 250] on icon at bounding box center [45, 251] width 7 height 7
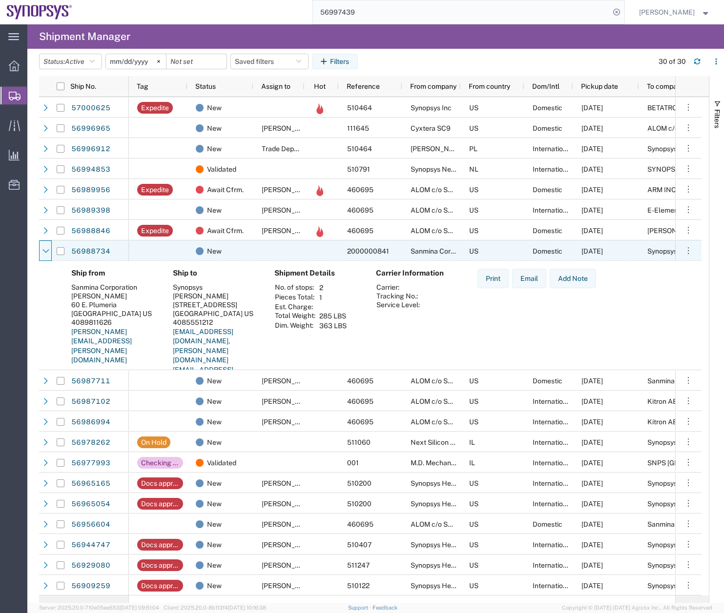
click at [48, 250] on icon at bounding box center [45, 251] width 6 height 4
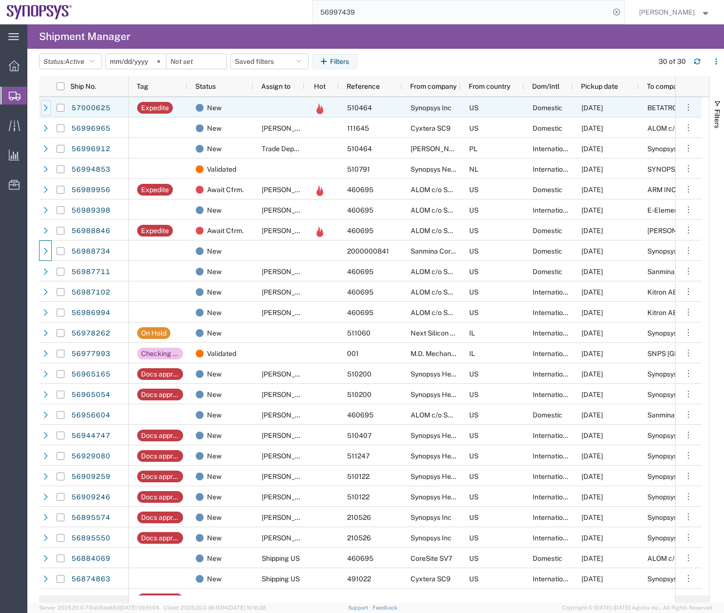
click at [49, 100] on div at bounding box center [46, 108] width 10 height 16
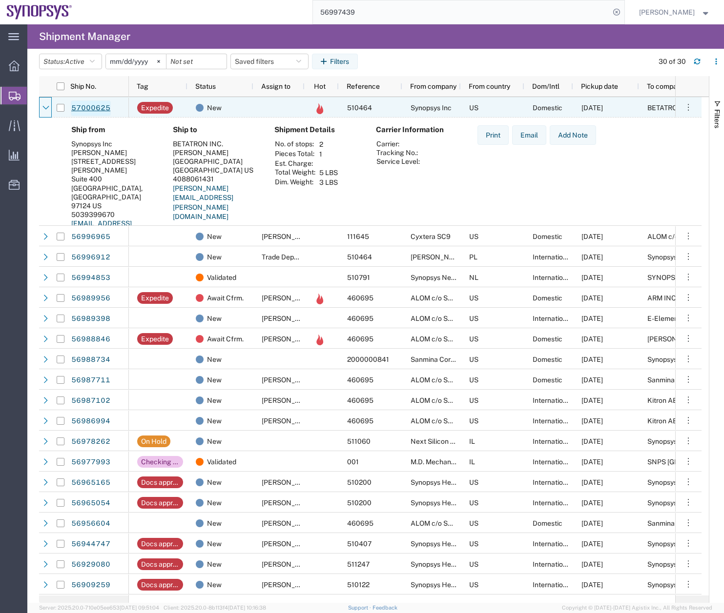
click at [84, 106] on link "57000625" at bounding box center [91, 109] width 40 height 16
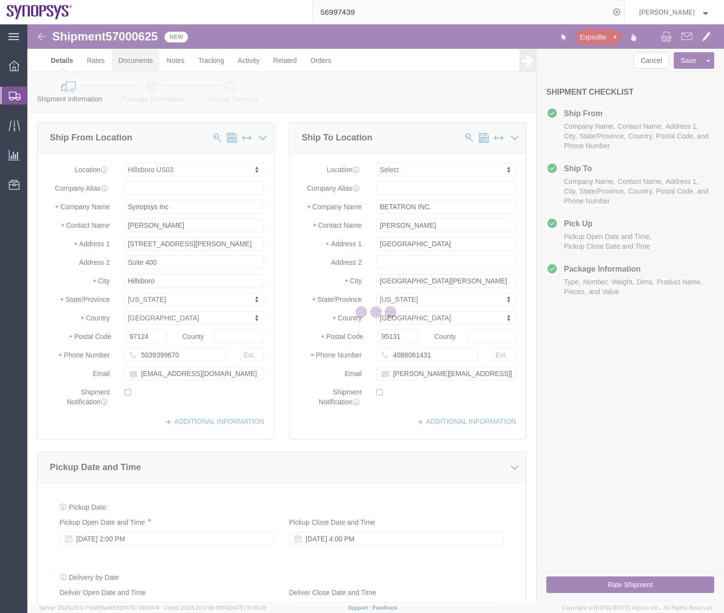
select select "63190"
select select
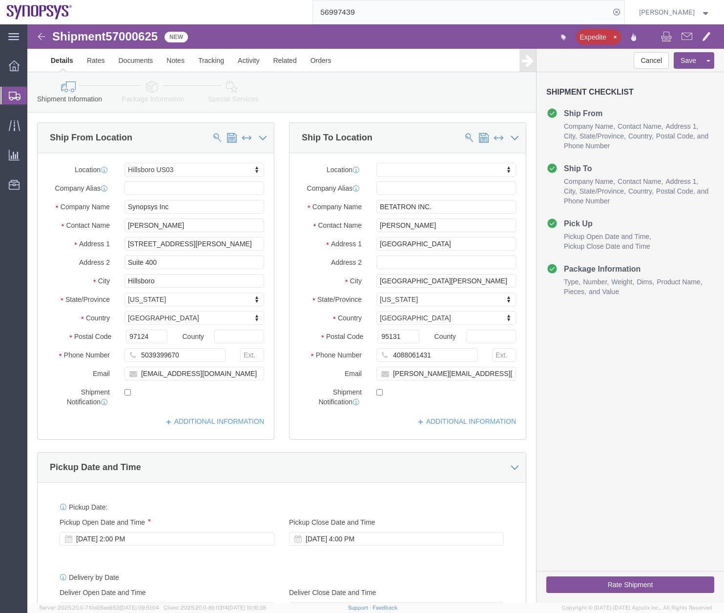
click icon
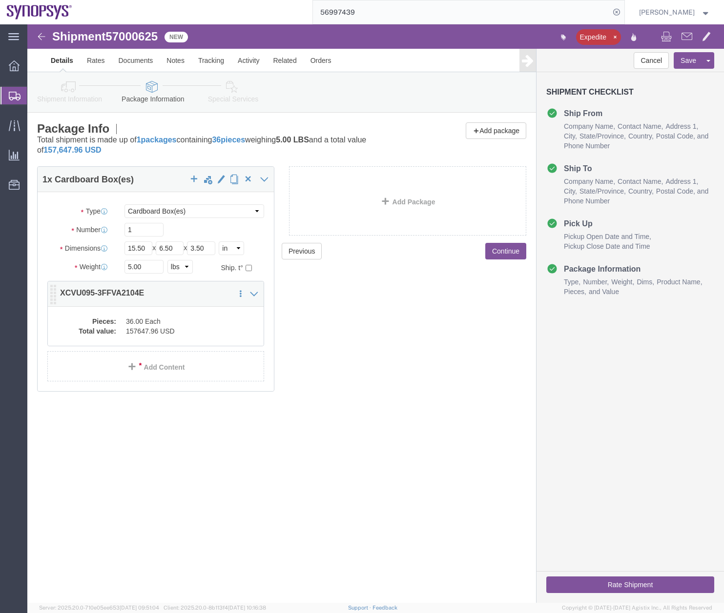
click dd "36.00 Each"
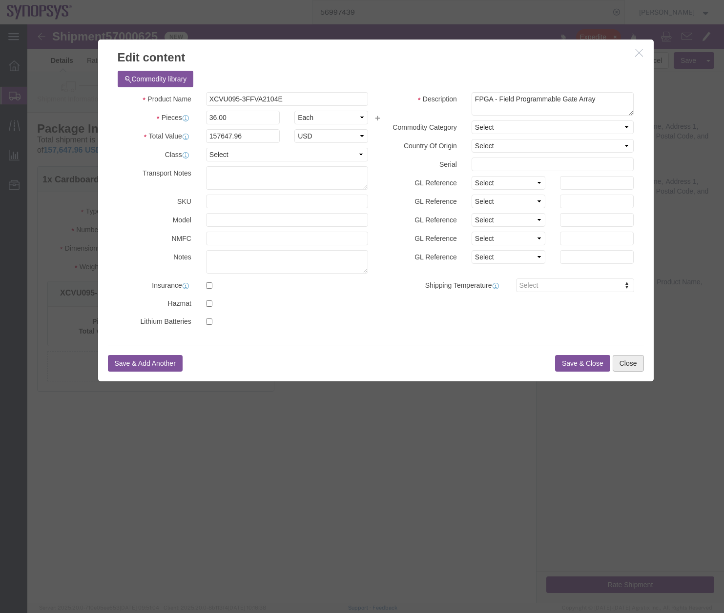
click button "Close"
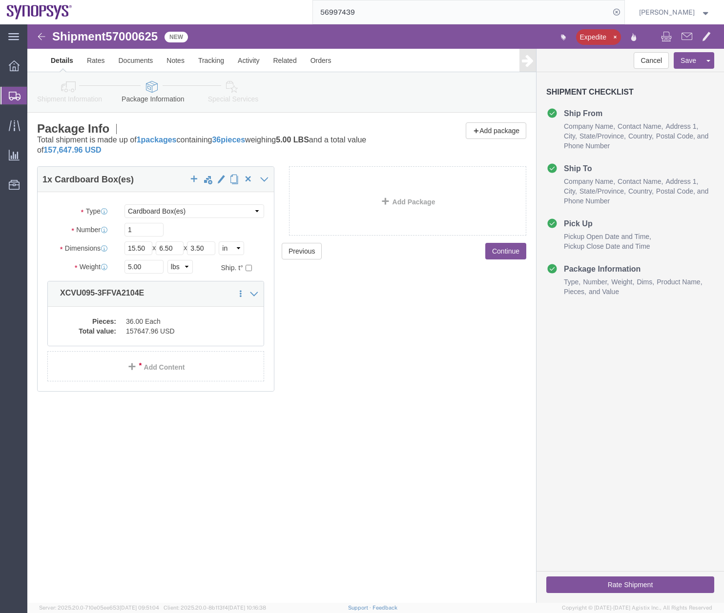
click icon
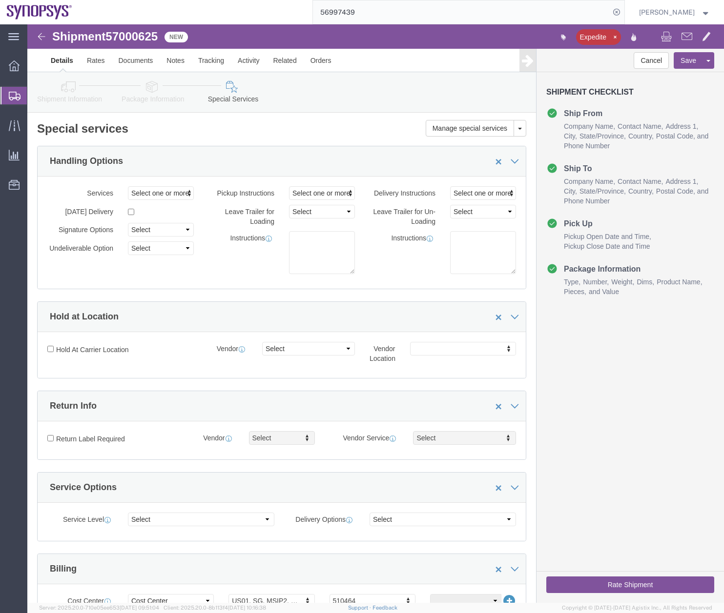
click button "Rate Shipment"
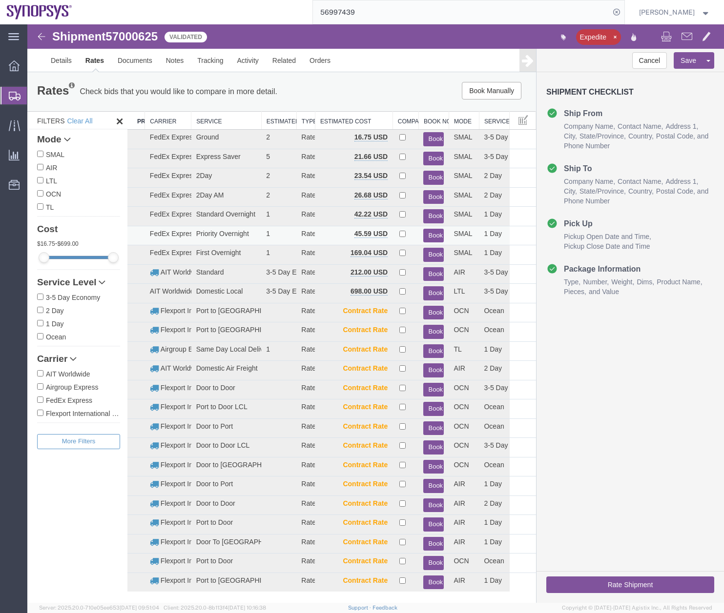
click at [427, 234] on button "Book" at bounding box center [433, 236] width 20 height 14
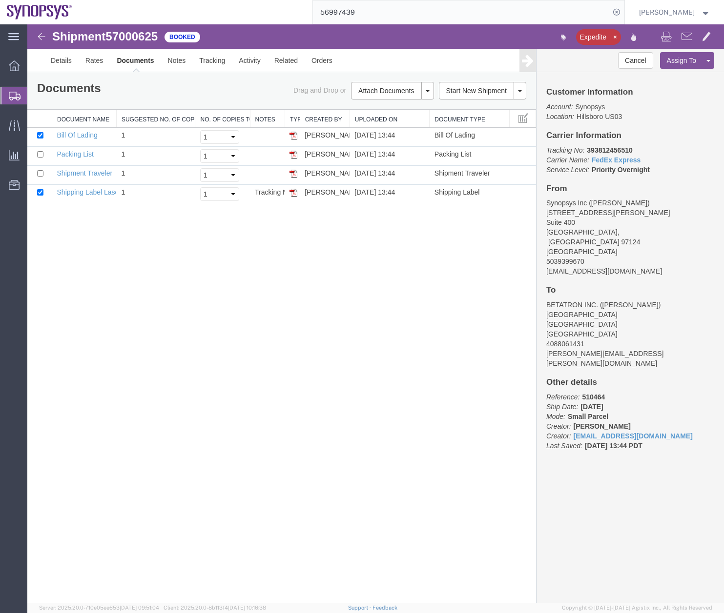
click at [13, 95] on icon at bounding box center [15, 96] width 12 height 9
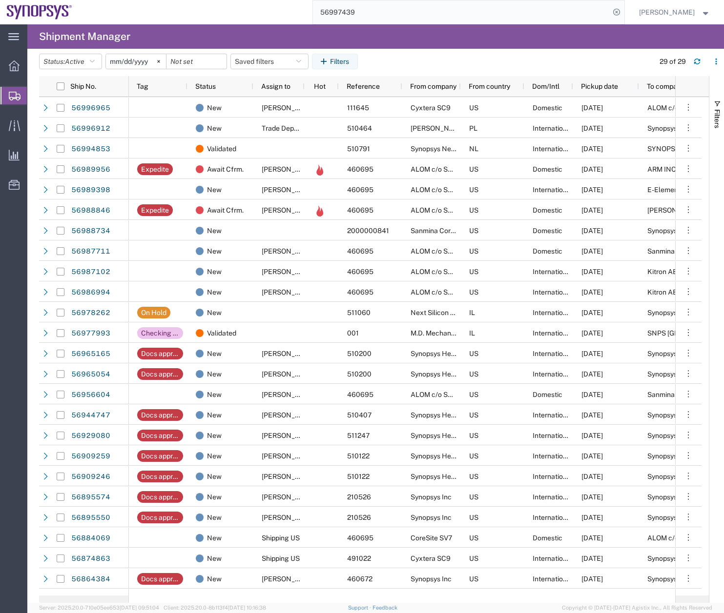
click at [0, 0] on span "Create Shipment" at bounding box center [0, 0] width 0 height 0
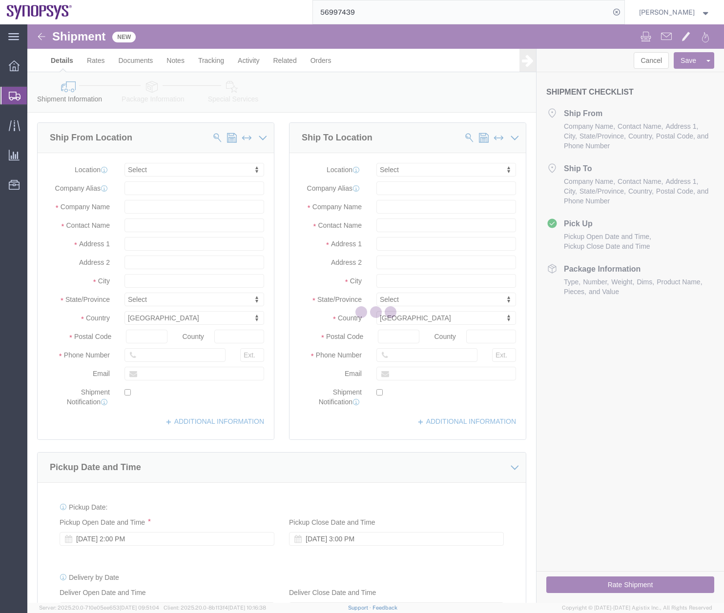
select select
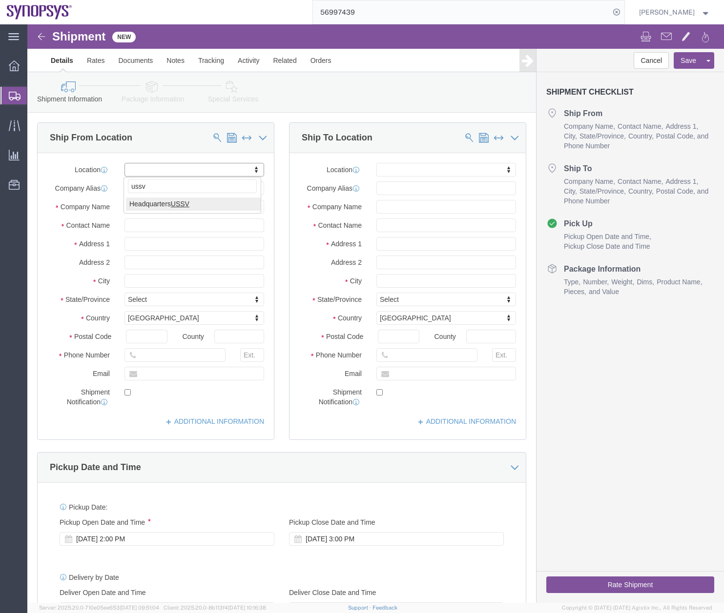
type input "ussv"
select select "63204"
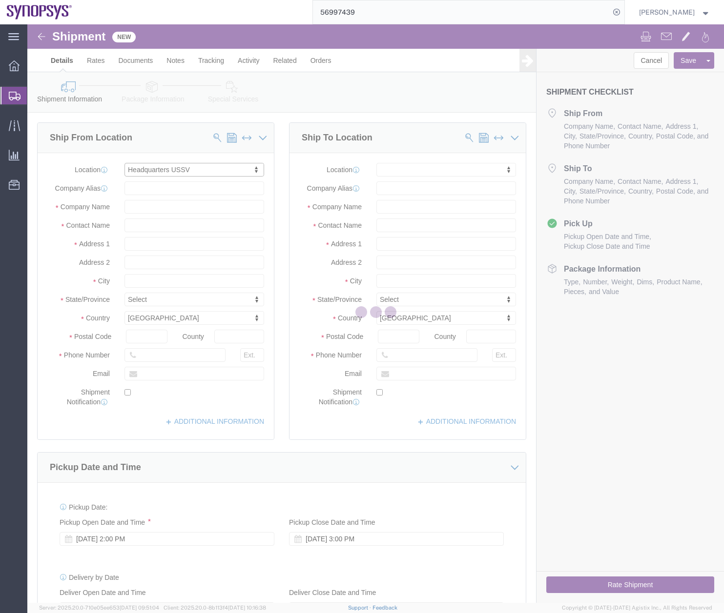
select select "CA"
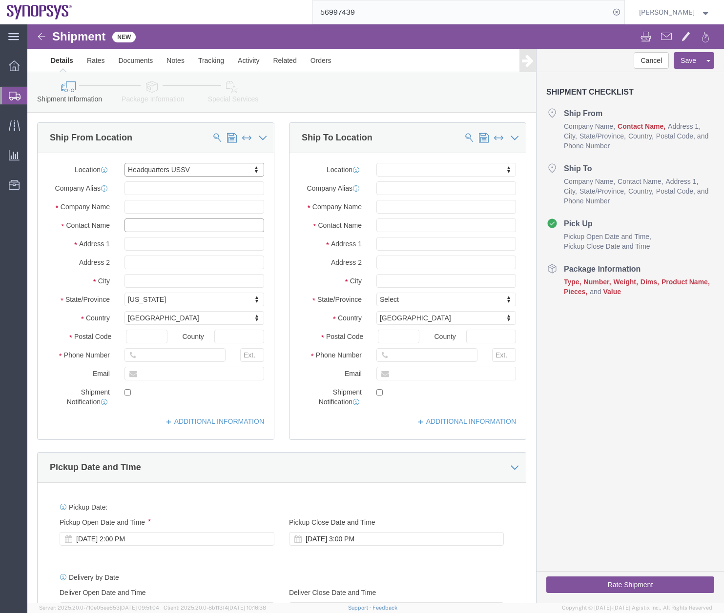
click input "text"
type input "[PERSON_NAME]"
click input "text"
type input "h"
type input "J"
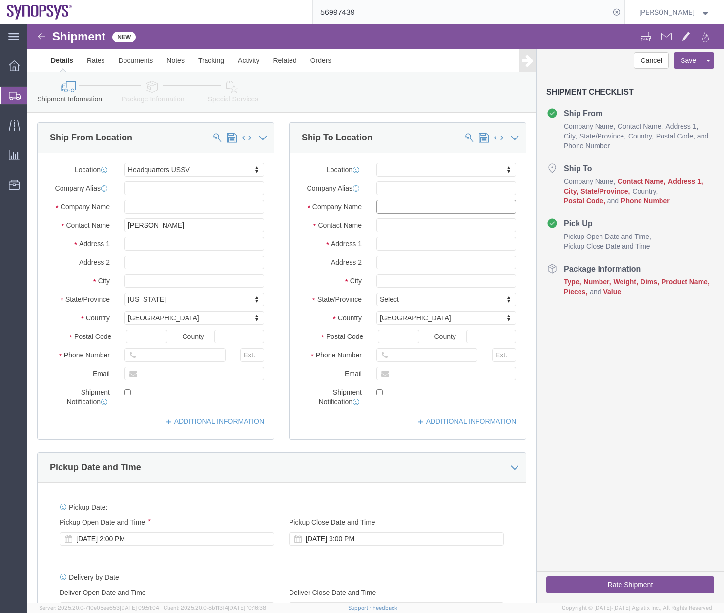
type input "J"
type input "He Dong"
click input "text"
type input "He Dong"
click input "text"
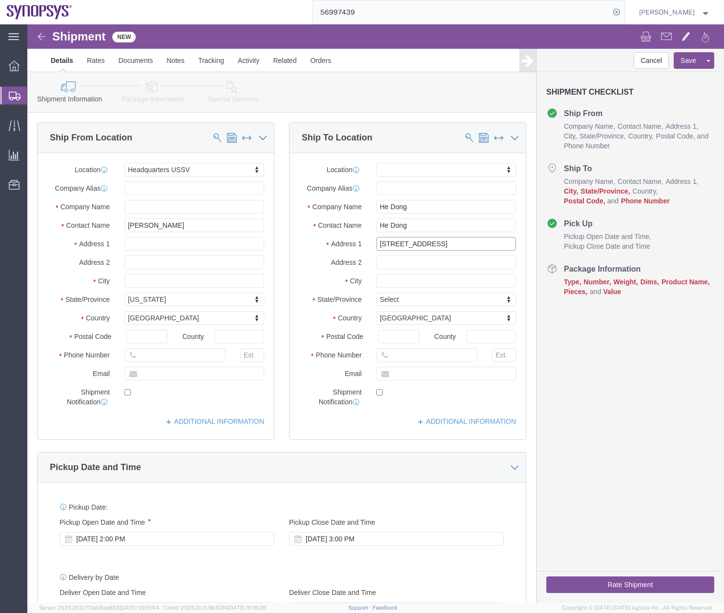
type input "[STREET_ADDRESS]"
click input "text"
type input "Winchester"
type input "ma"
click div "Location My Profile Location [GEOGRAPHIC_DATA] DE04 Agrate Brianza IT01 [GEOGRA…"
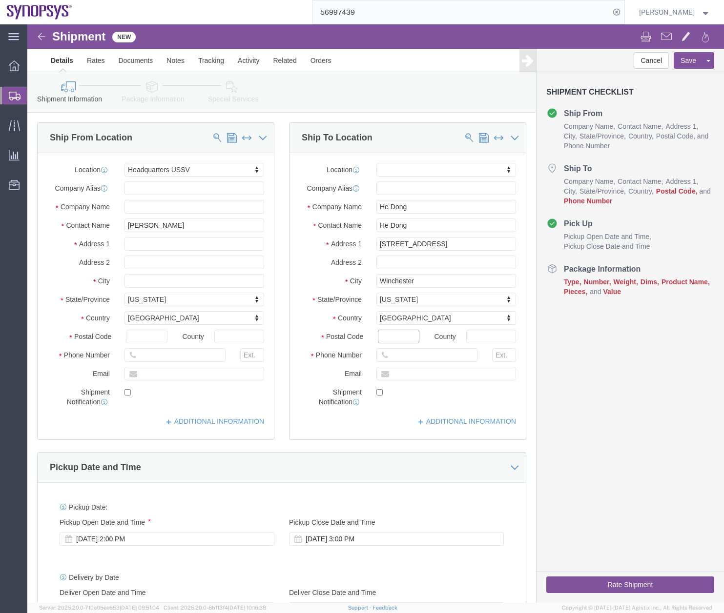
click input "Postal Code"
type input "01890"
click input "text"
type input "16505845000"
click input "text"
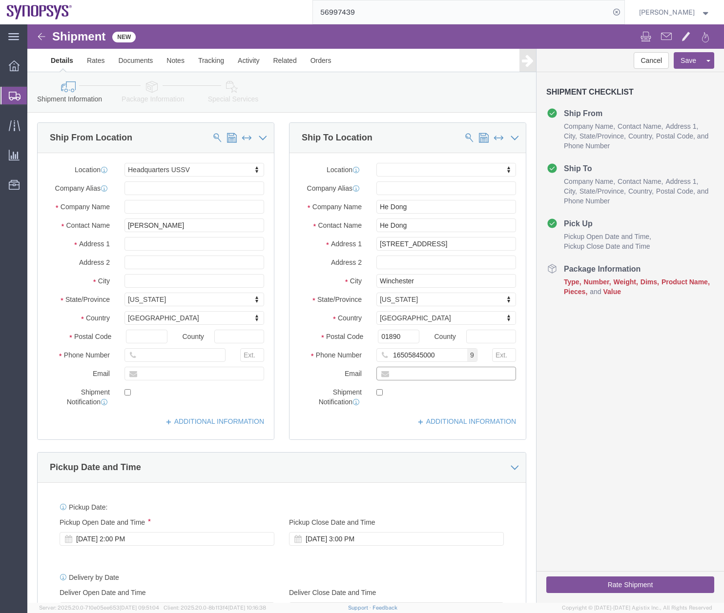
type input "j"
type input "[EMAIL_ADDRESS][DOMAIN_NAME]"
click input "checkbox"
checkbox input "true"
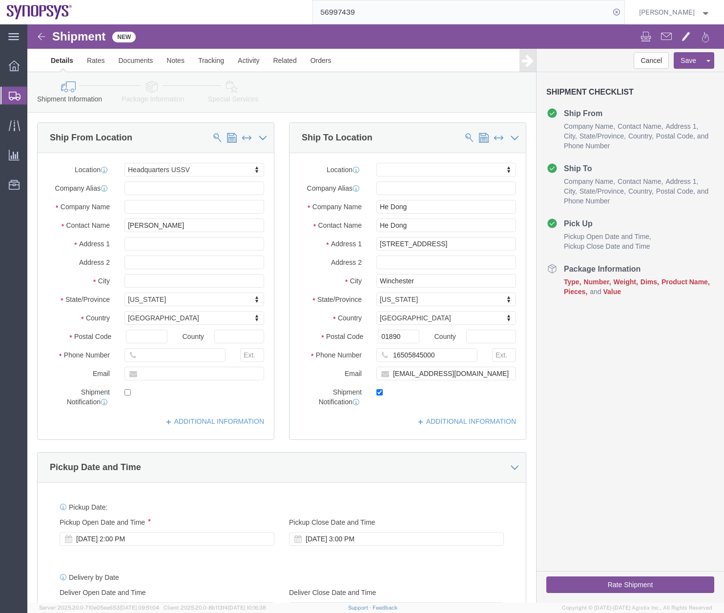
click link "Package Information"
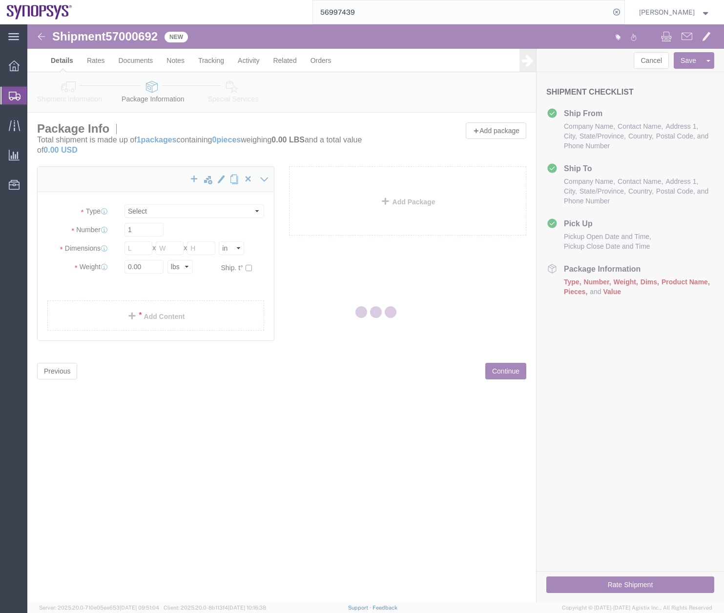
select select "CBOX"
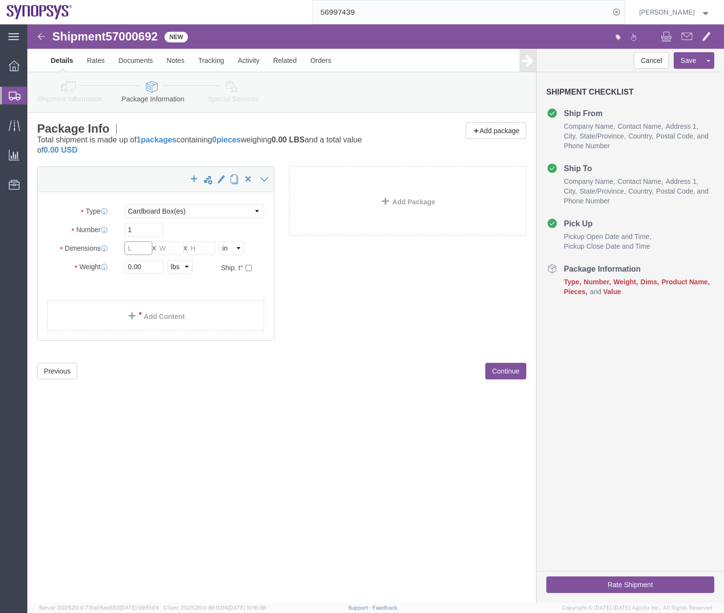
click input "text"
type input "12"
type input "9"
type input "3"
drag, startPoint x: 124, startPoint y: 236, endPoint x: -6, endPoint y: 289, distance: 140.5
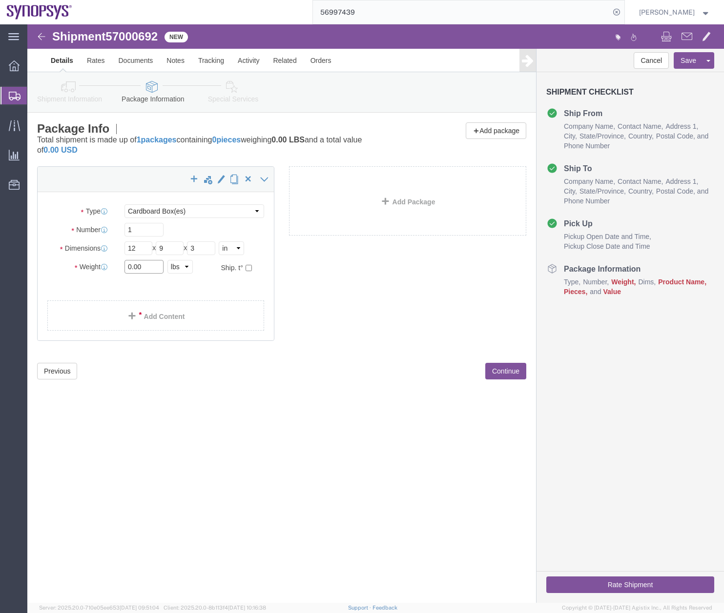
click html "Shipment 57000692 New Details Rates Documents Notes Tracking Activity Related O…"
type input "1"
click div "Shipment 57000692 New Details Rates Documents Notes Tracking Activity Related O…"
click link "Add Content"
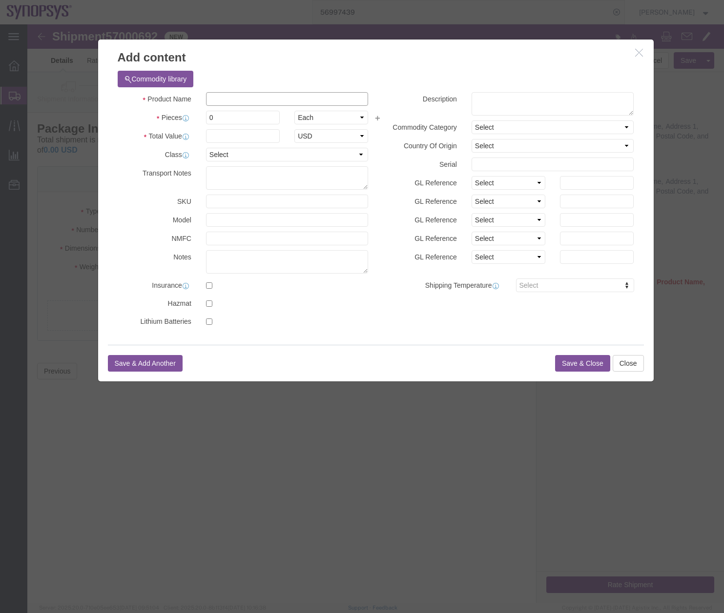
click input "text"
type input "e"
type input "Dell wireless mouse"
click textarea
type textarea "d"
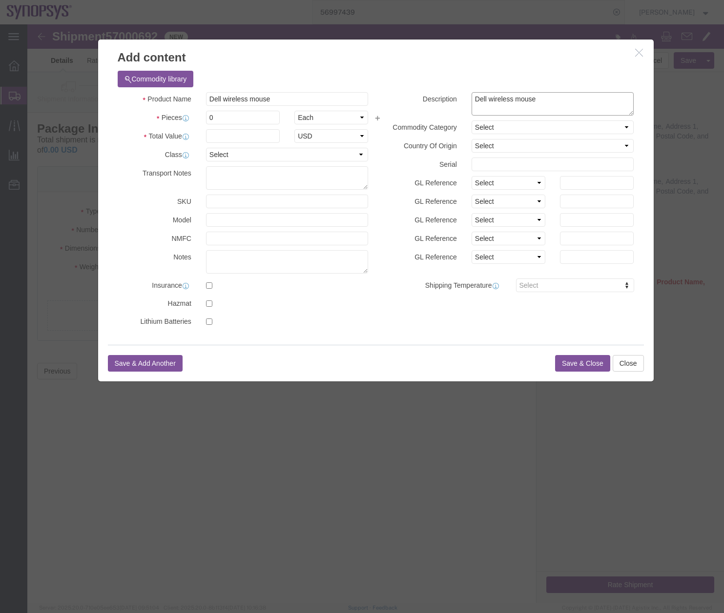
type textarea "Dell wireless mouse"
drag, startPoint x: 205, startPoint y: 88, endPoint x: 160, endPoint y: 100, distance: 46.9
click div "Pieces 0 Select Bag Barrels 100Board Feet Bottle Box Blister Pack Carats Can Ca…"
type input "1"
click input "text"
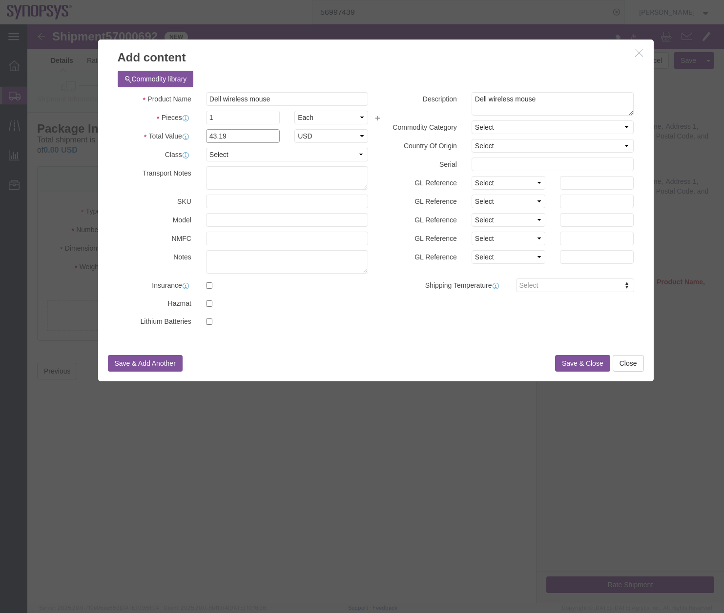
type input "43.19"
click button "Save & Close"
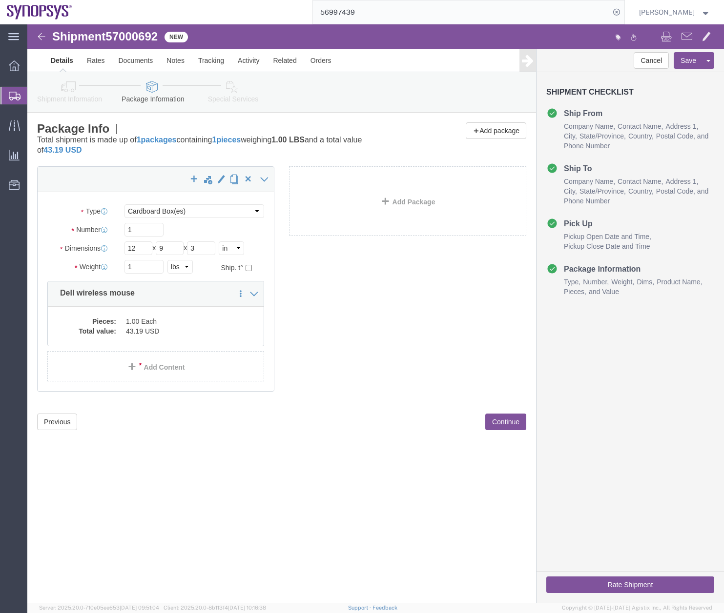
click button "Rate Shipment"
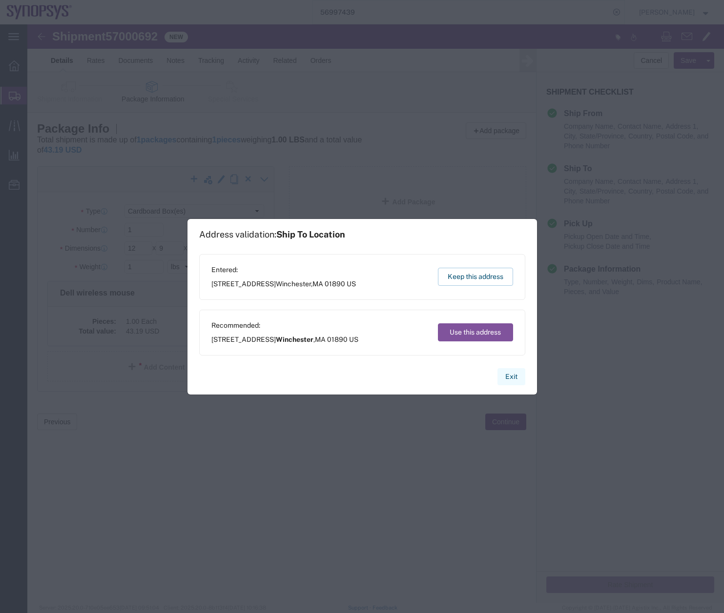
click at [509, 378] on button "Exit" at bounding box center [511, 376] width 28 height 17
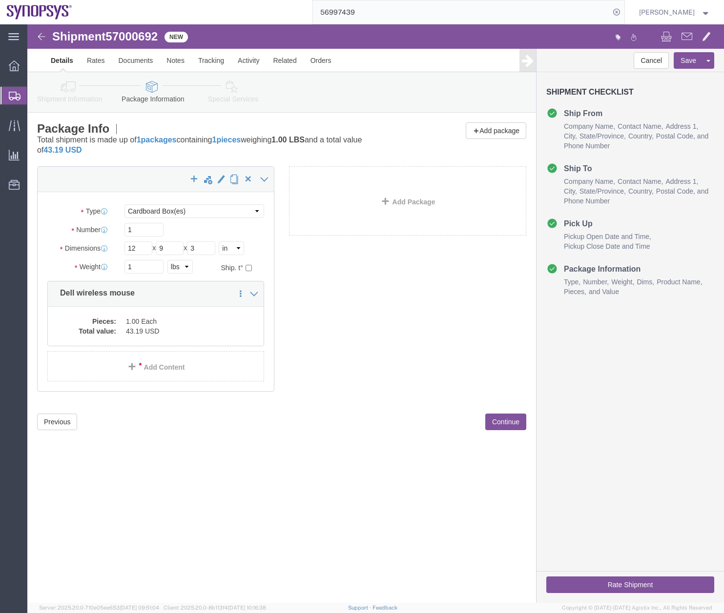
click icon
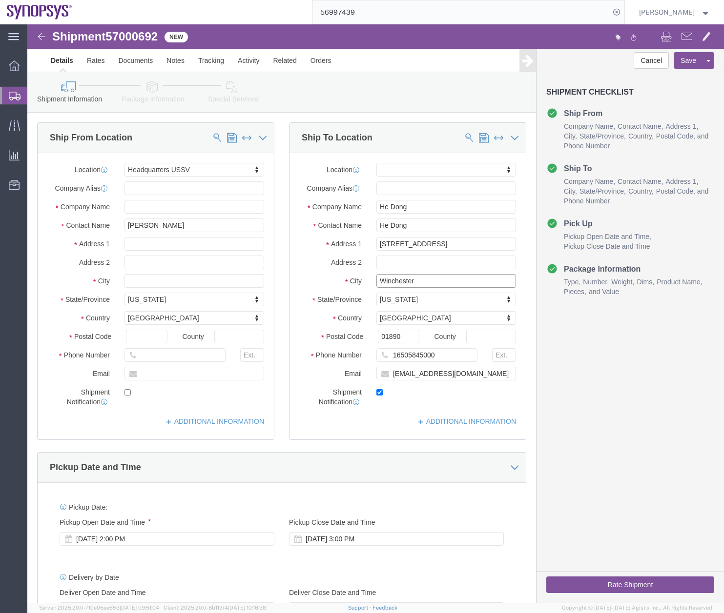
click input "Winchester"
type input "Winchester"
click button "Rate Shipment"
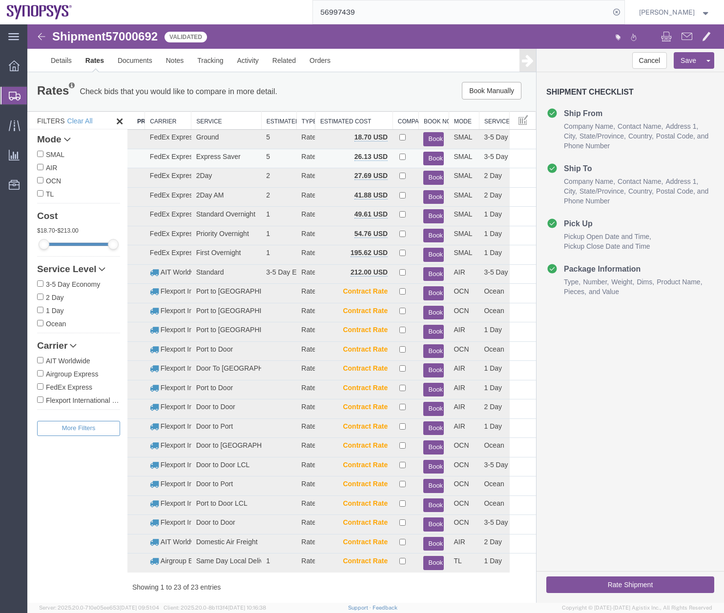
click at [424, 159] on button "Book" at bounding box center [433, 159] width 20 height 14
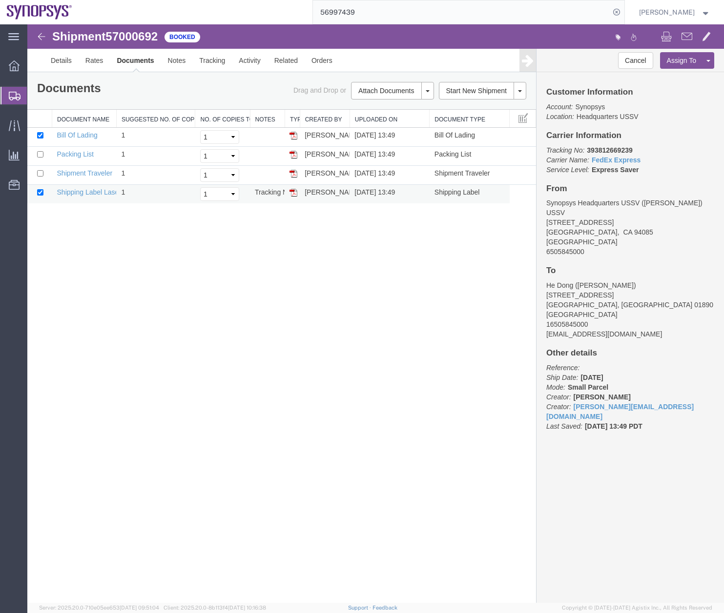
click at [294, 191] on img at bounding box center [293, 193] width 8 height 8
click at [13, 101] on div at bounding box center [13, 96] width 27 height 18
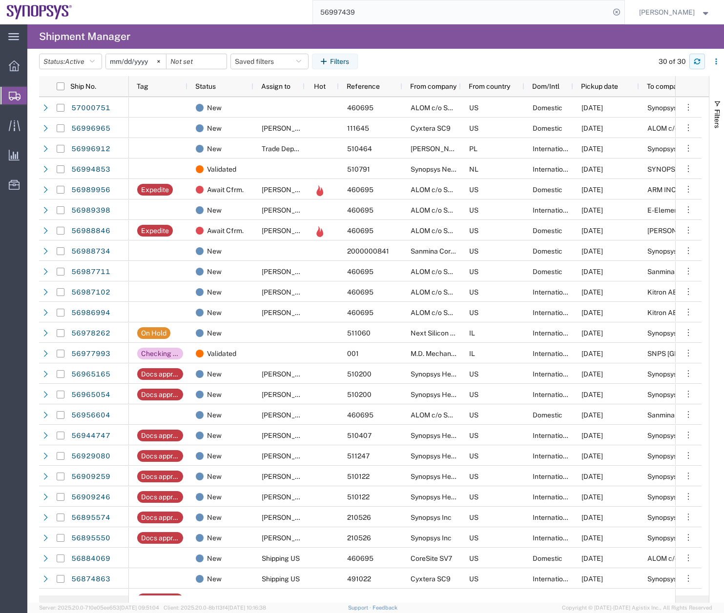
click at [692, 61] on button "button" at bounding box center [697, 62] width 16 height 16
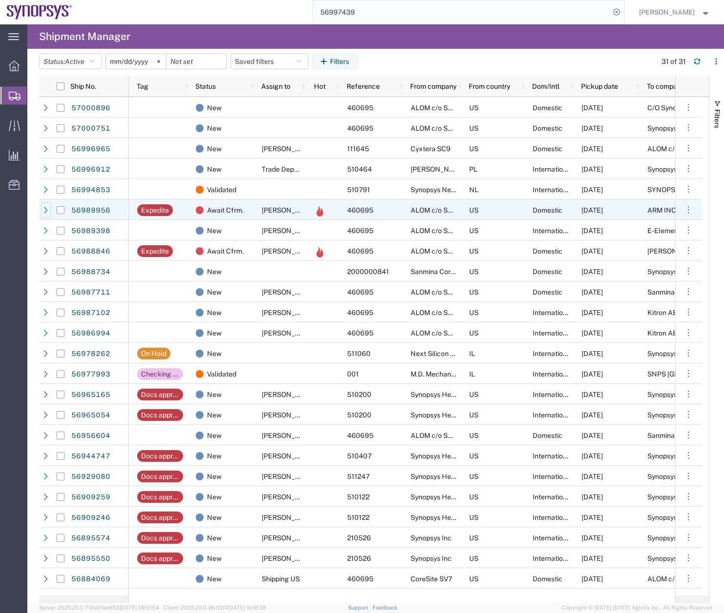
click at [43, 208] on icon at bounding box center [45, 210] width 7 height 7
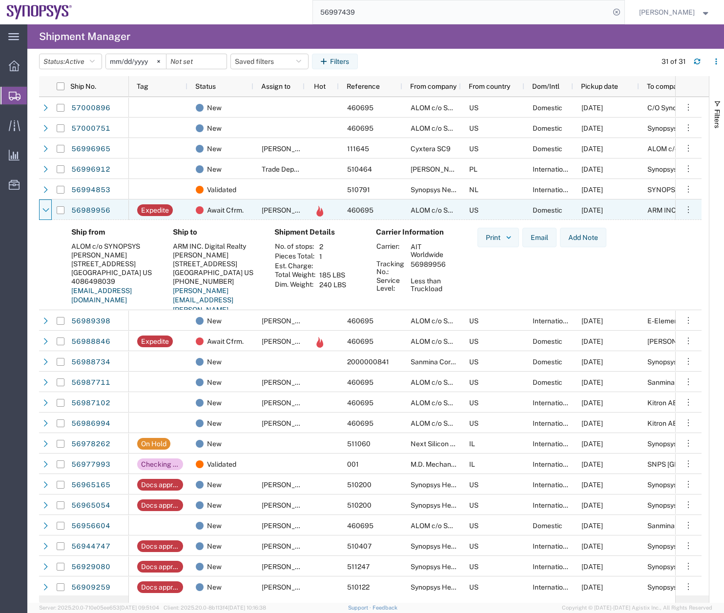
click at [43, 208] on icon at bounding box center [45, 210] width 7 height 7
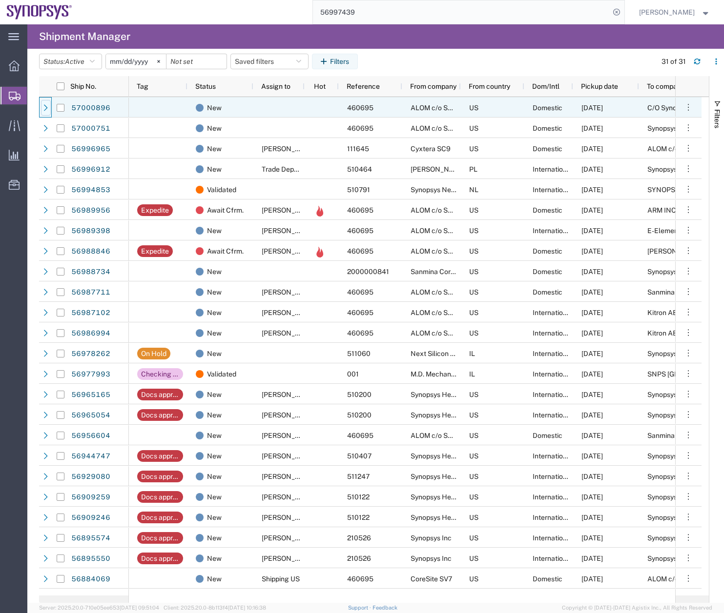
click at [43, 110] on icon at bounding box center [45, 107] width 7 height 7
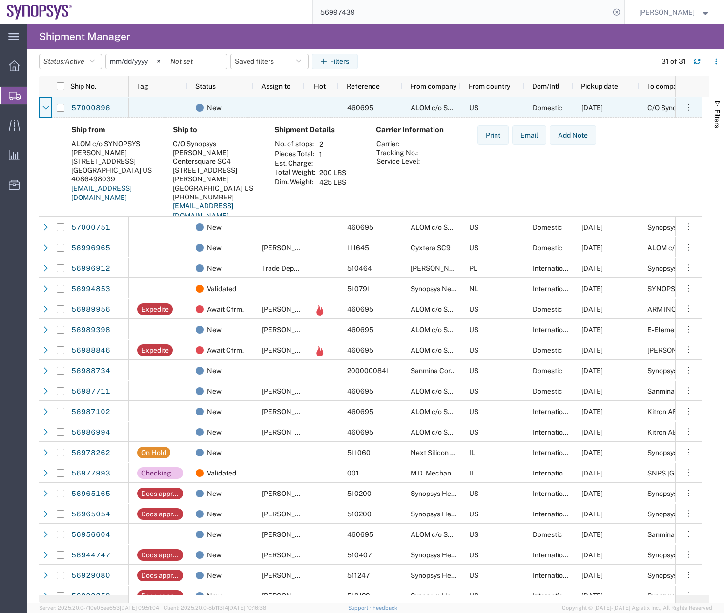
click at [43, 110] on icon at bounding box center [45, 107] width 7 height 7
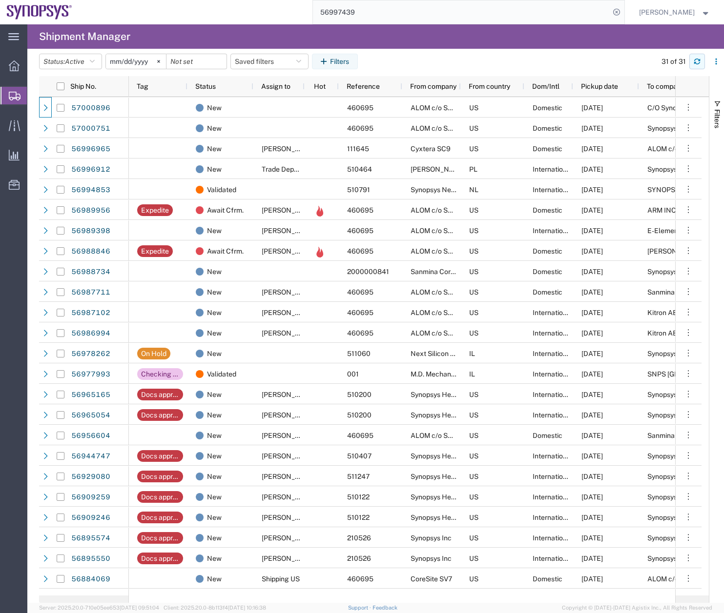
click at [701, 61] on button "button" at bounding box center [697, 62] width 16 height 16
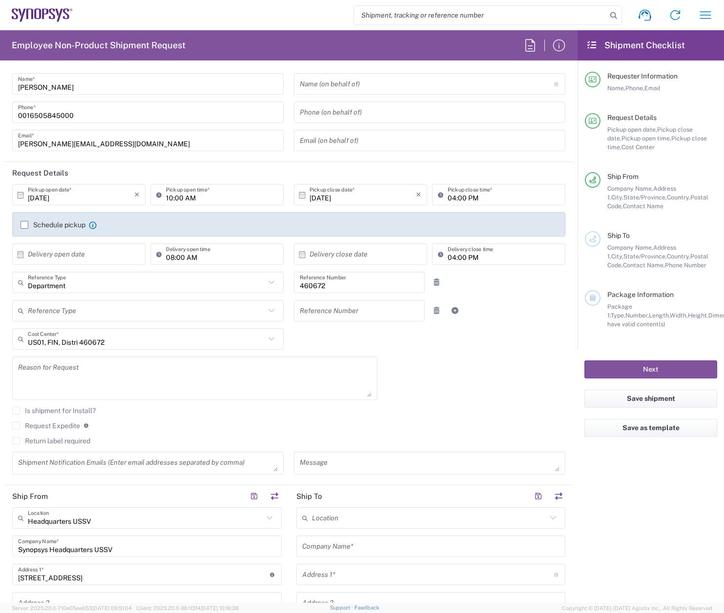
scroll to position [141, 0]
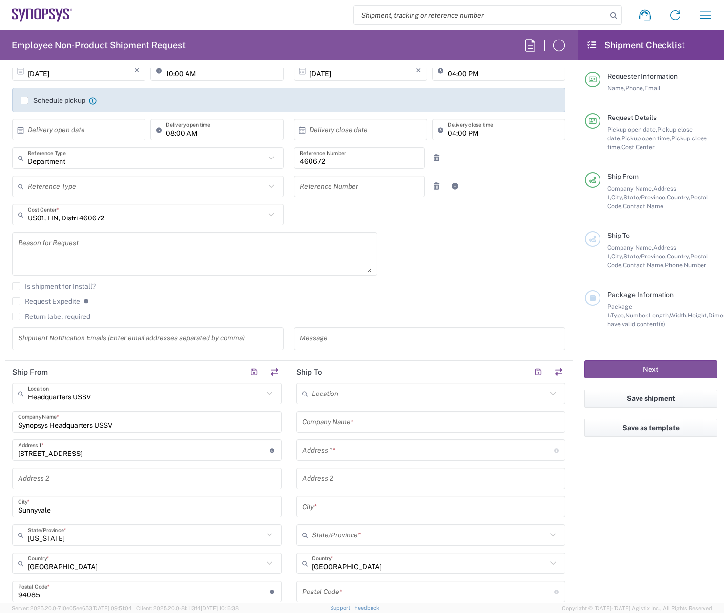
click at [17, 316] on label "Return label required" at bounding box center [51, 317] width 78 height 8
click at [16, 317] on input "Return label required" at bounding box center [16, 317] width 0 height 0
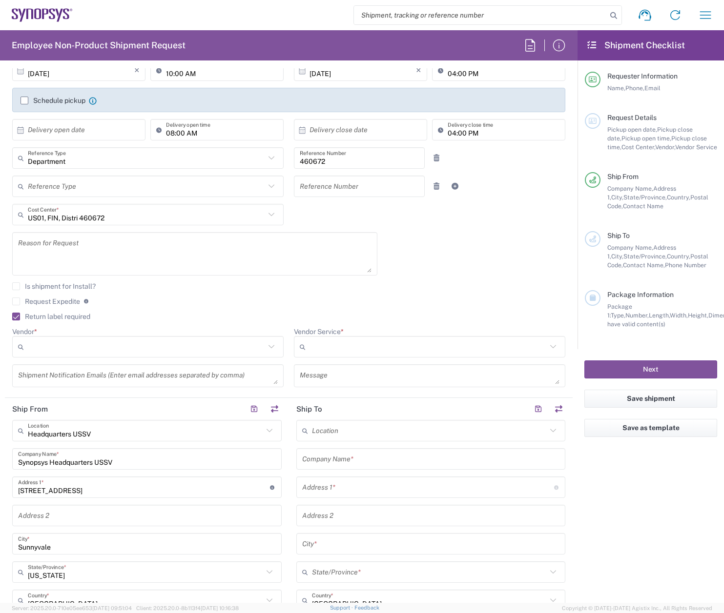
click at [17, 316] on label "Return label required" at bounding box center [51, 317] width 78 height 8
click at [12, 317] on input "Return label required" at bounding box center [12, 317] width 0 height 0
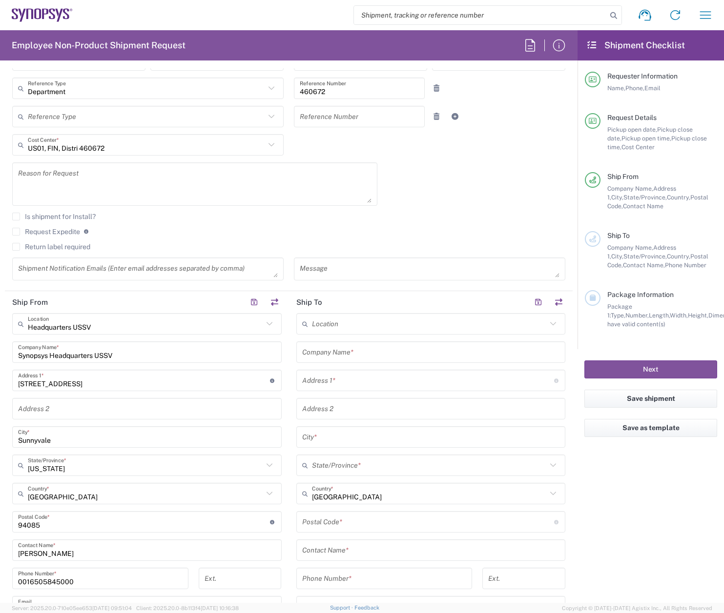
scroll to position [0, 0]
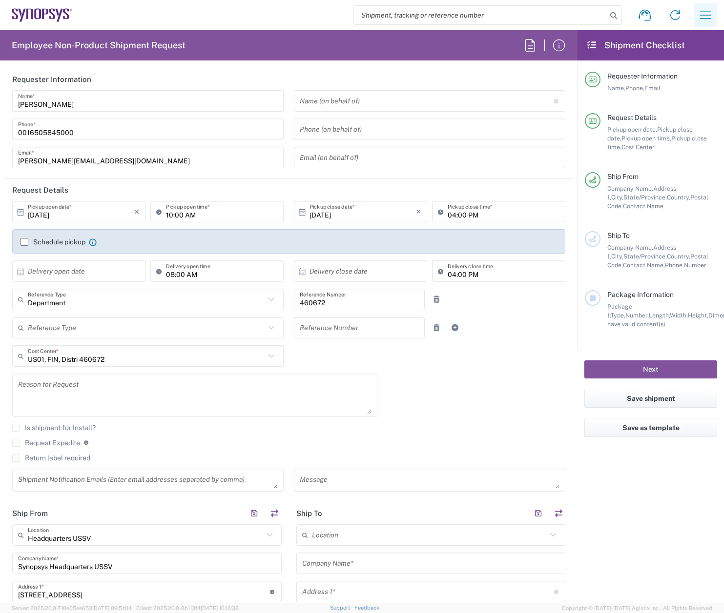
click at [709, 14] on icon "button" at bounding box center [705, 15] width 16 height 16
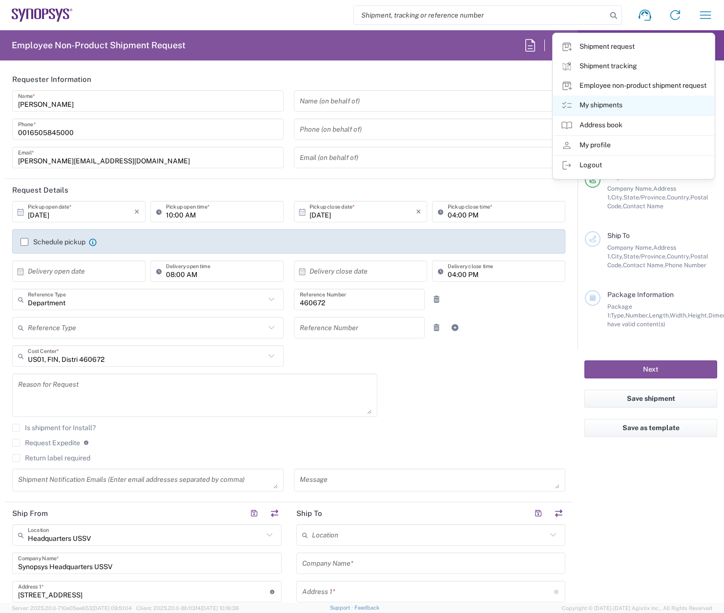
click at [608, 104] on link "My shipments" at bounding box center [633, 106] width 161 height 20
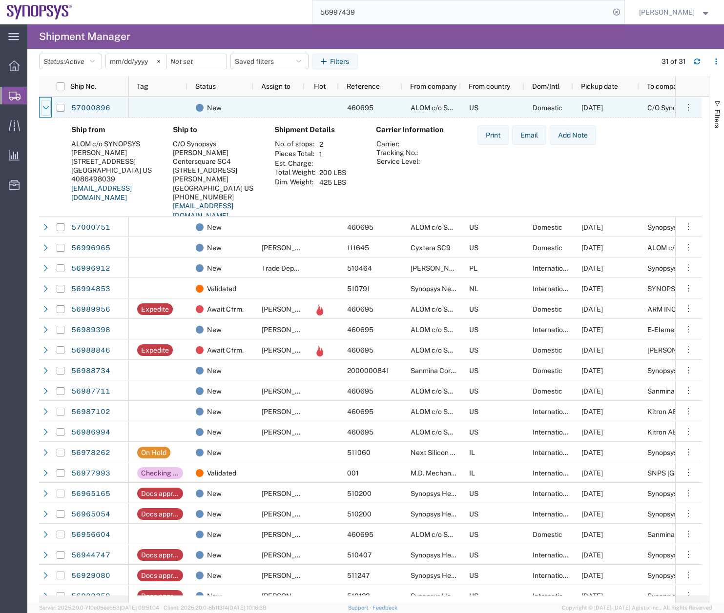
click at [44, 107] on icon at bounding box center [45, 108] width 6 height 4
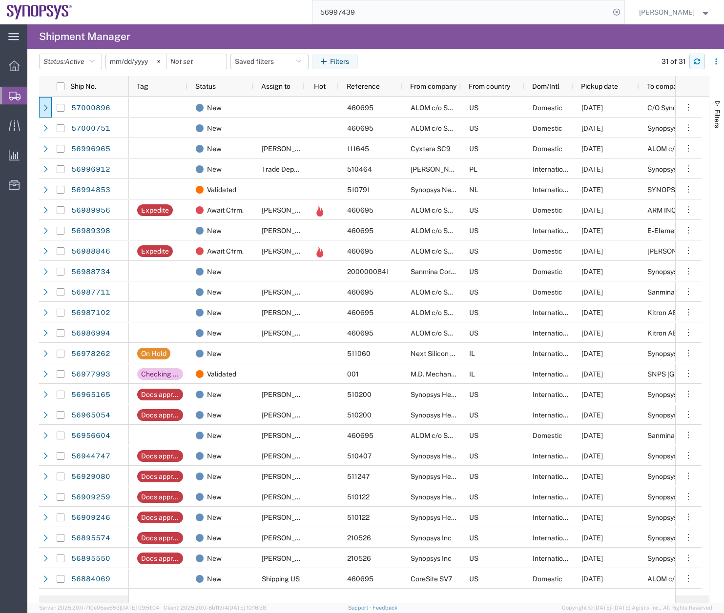
click at [697, 64] on icon "button" at bounding box center [697, 63] width 6 height 2
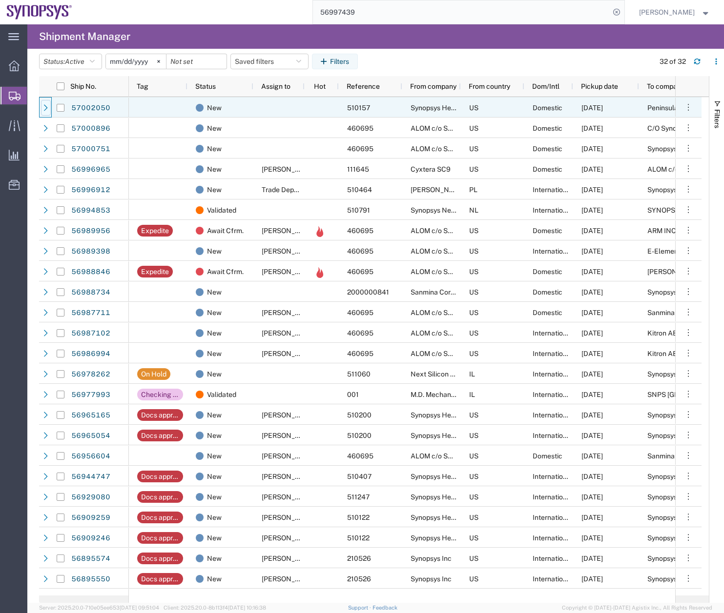
click at [46, 105] on icon at bounding box center [45, 107] width 7 height 7
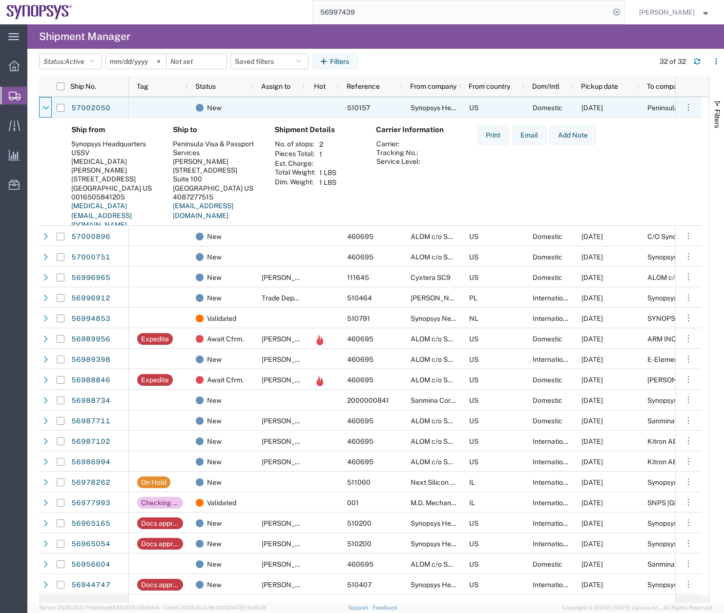
click at [46, 105] on icon at bounding box center [45, 107] width 7 height 7
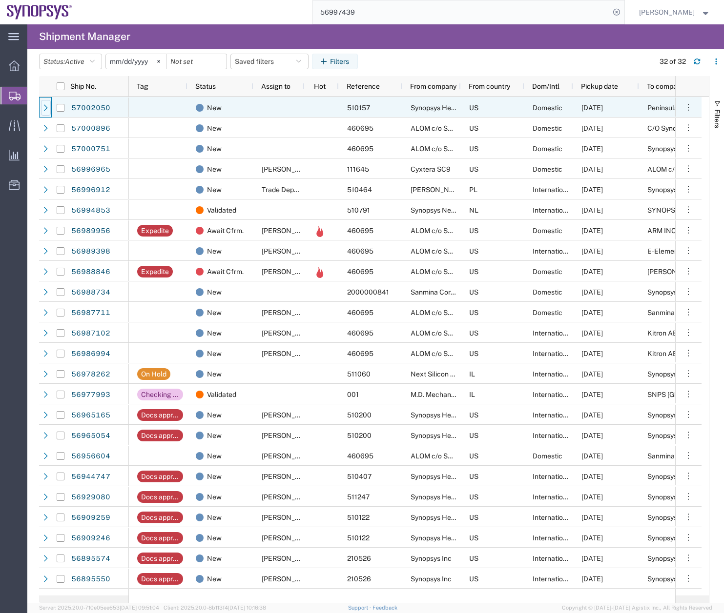
click at [46, 105] on icon at bounding box center [45, 107] width 7 height 7
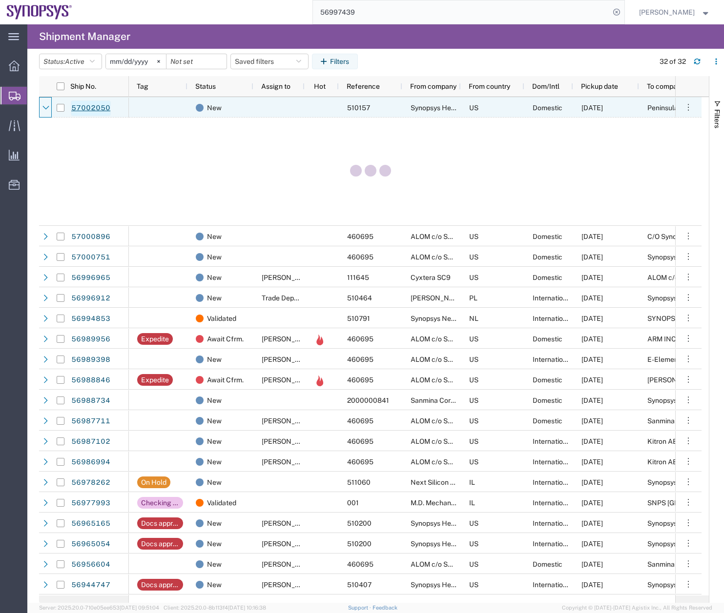
click at [77, 108] on link "57002050" at bounding box center [91, 109] width 40 height 16
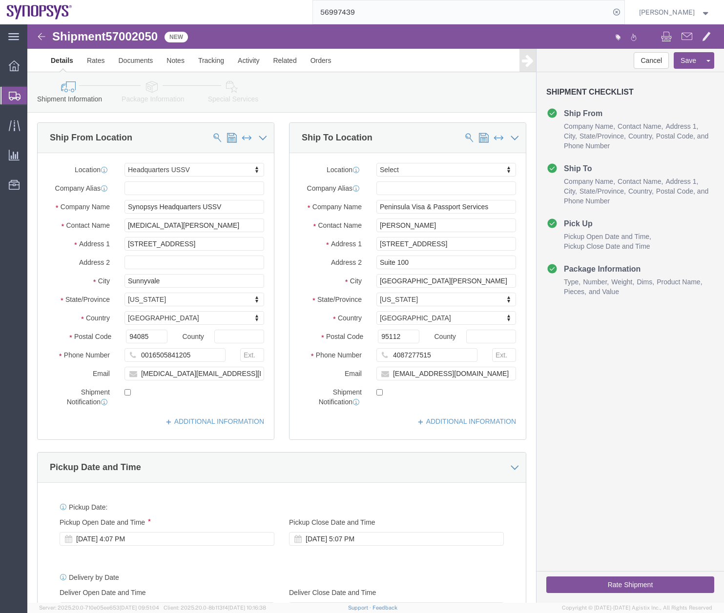
select select "63204"
select select
click at [10, 93] on icon at bounding box center [15, 96] width 12 height 9
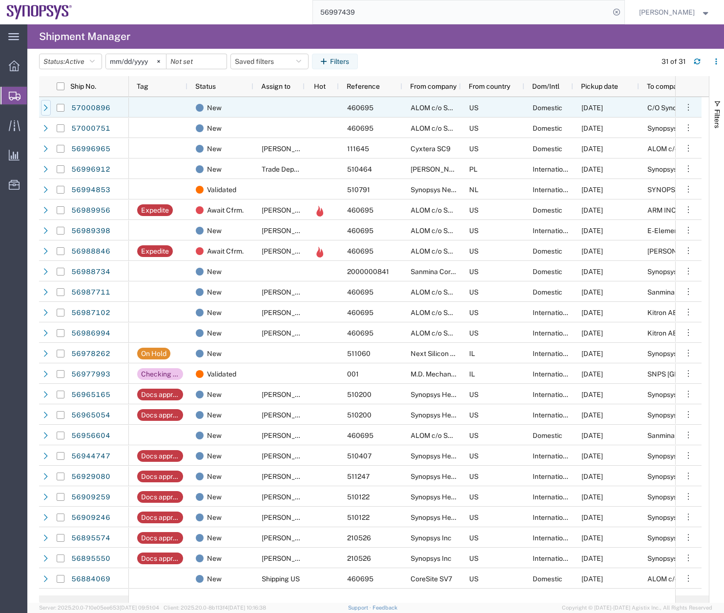
click at [49, 105] on icon at bounding box center [45, 107] width 7 height 7
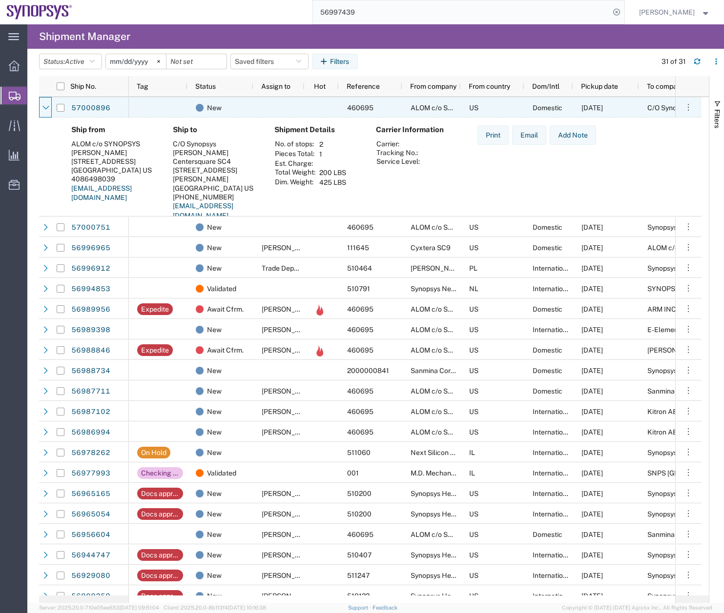
click at [49, 105] on icon at bounding box center [45, 107] width 7 height 7
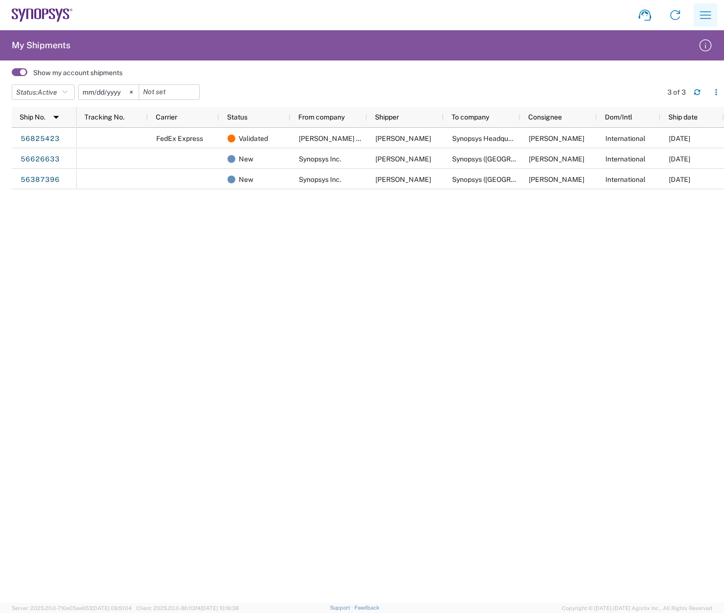
click at [707, 13] on icon "button" at bounding box center [705, 15] width 16 height 16
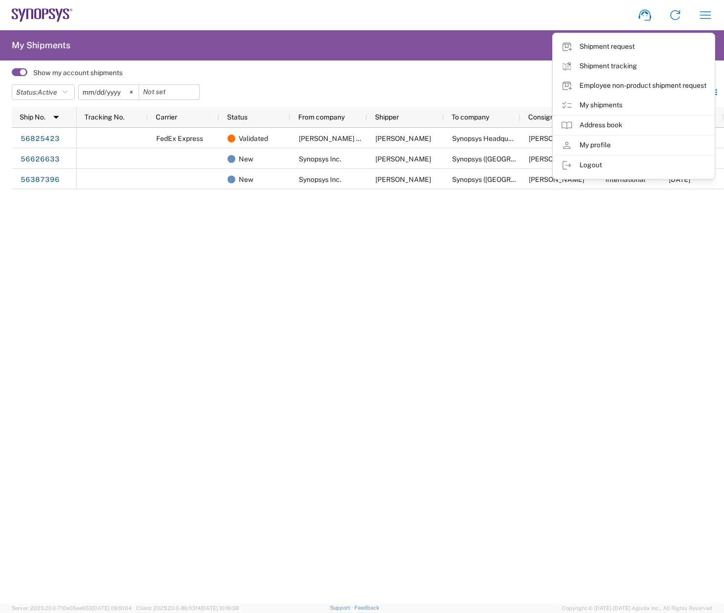
click at [531, 257] on div "FedEx Express Validated Yuhan Hoesa Synopsys Korea Hoyoung Cho Synopsys Headqua…" at bounding box center [400, 365] width 647 height 475
